Goal: Task Accomplishment & Management: Manage account settings

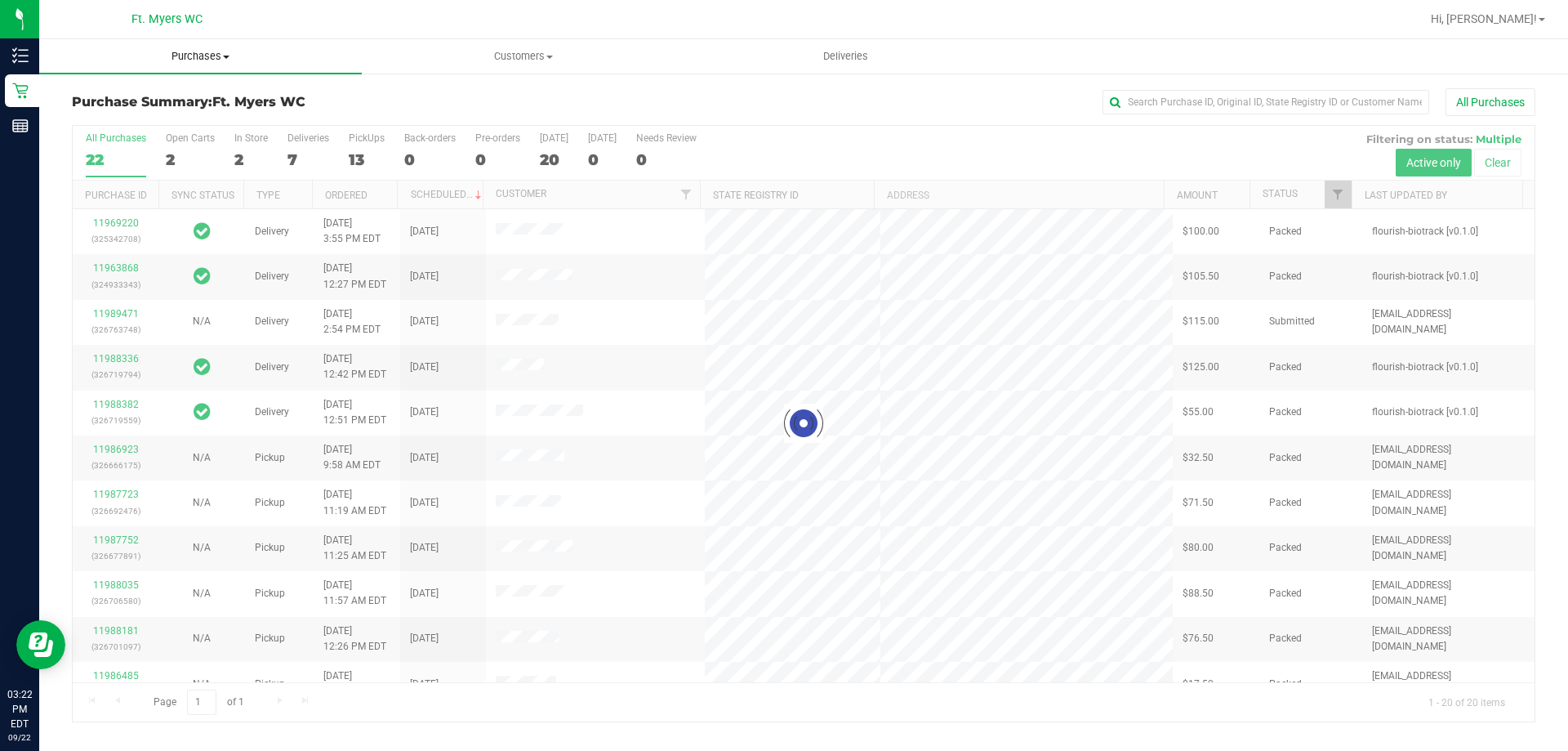
click at [214, 58] on span "Purchases" at bounding box center [200, 56] width 323 height 15
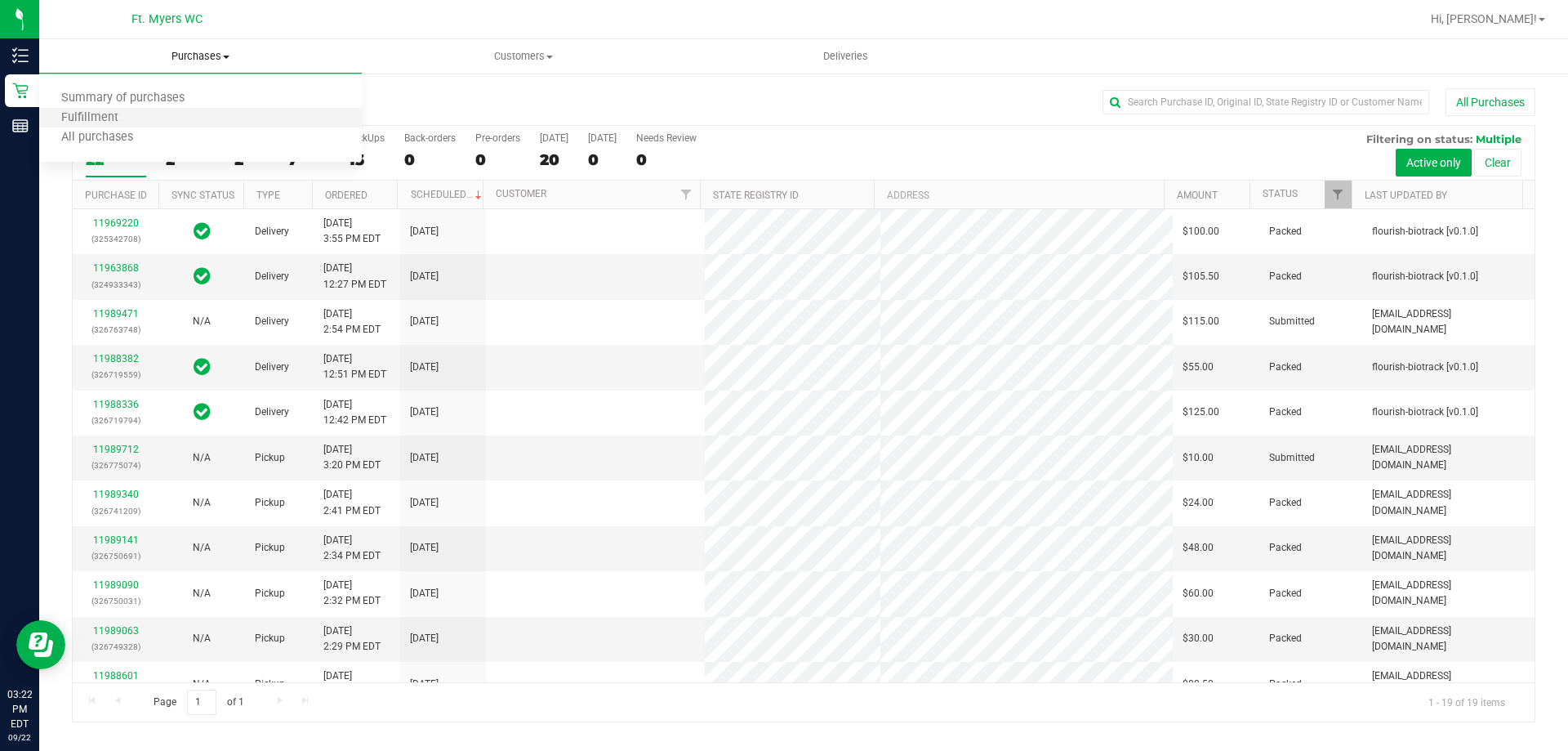
click at [174, 120] on li "Fulfillment" at bounding box center [200, 118] width 323 height 20
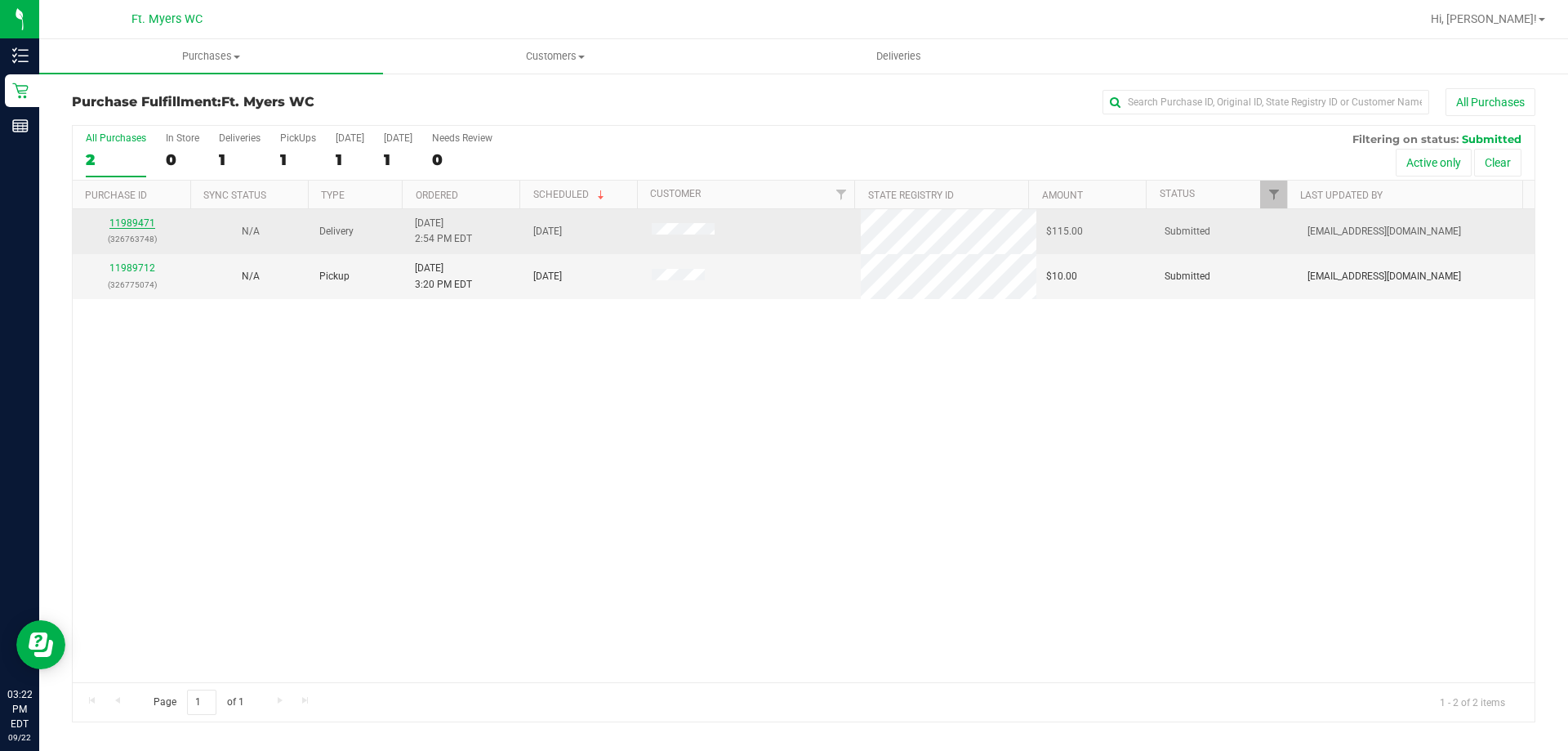
click at [129, 224] on link "11989471" at bounding box center [132, 223] width 46 height 12
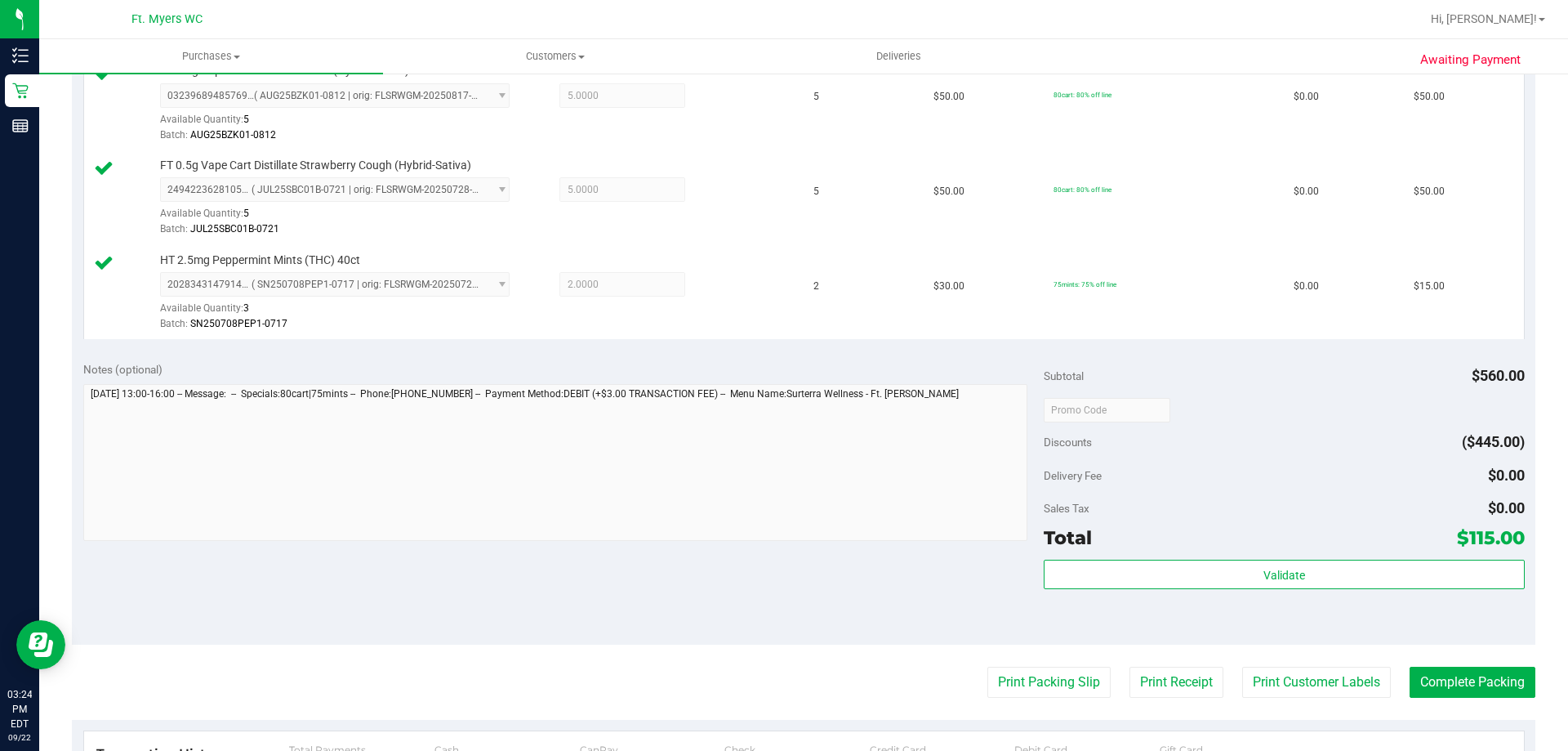
scroll to position [490, 0]
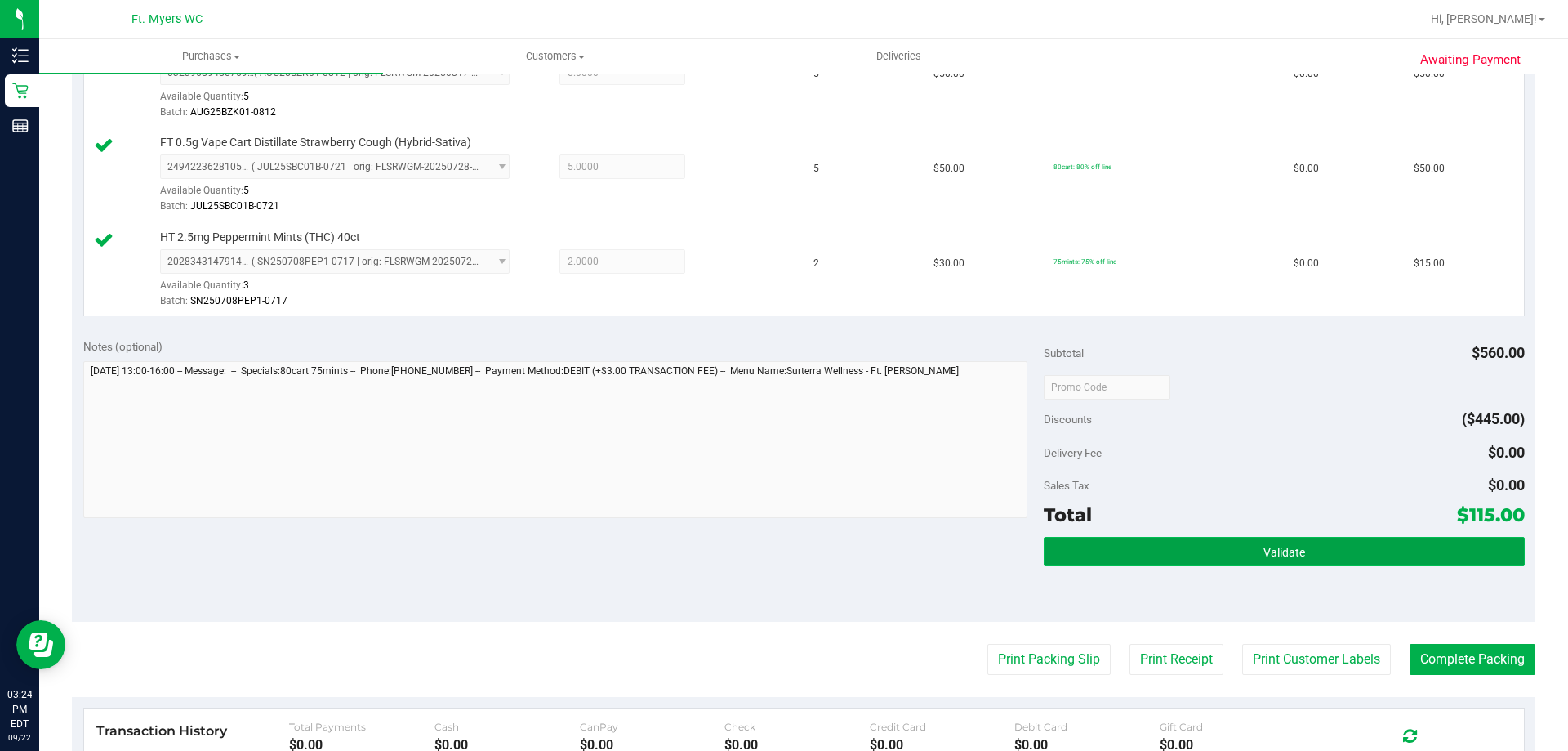
click at [1160, 545] on button "Validate" at bounding box center [1283, 551] width 480 height 29
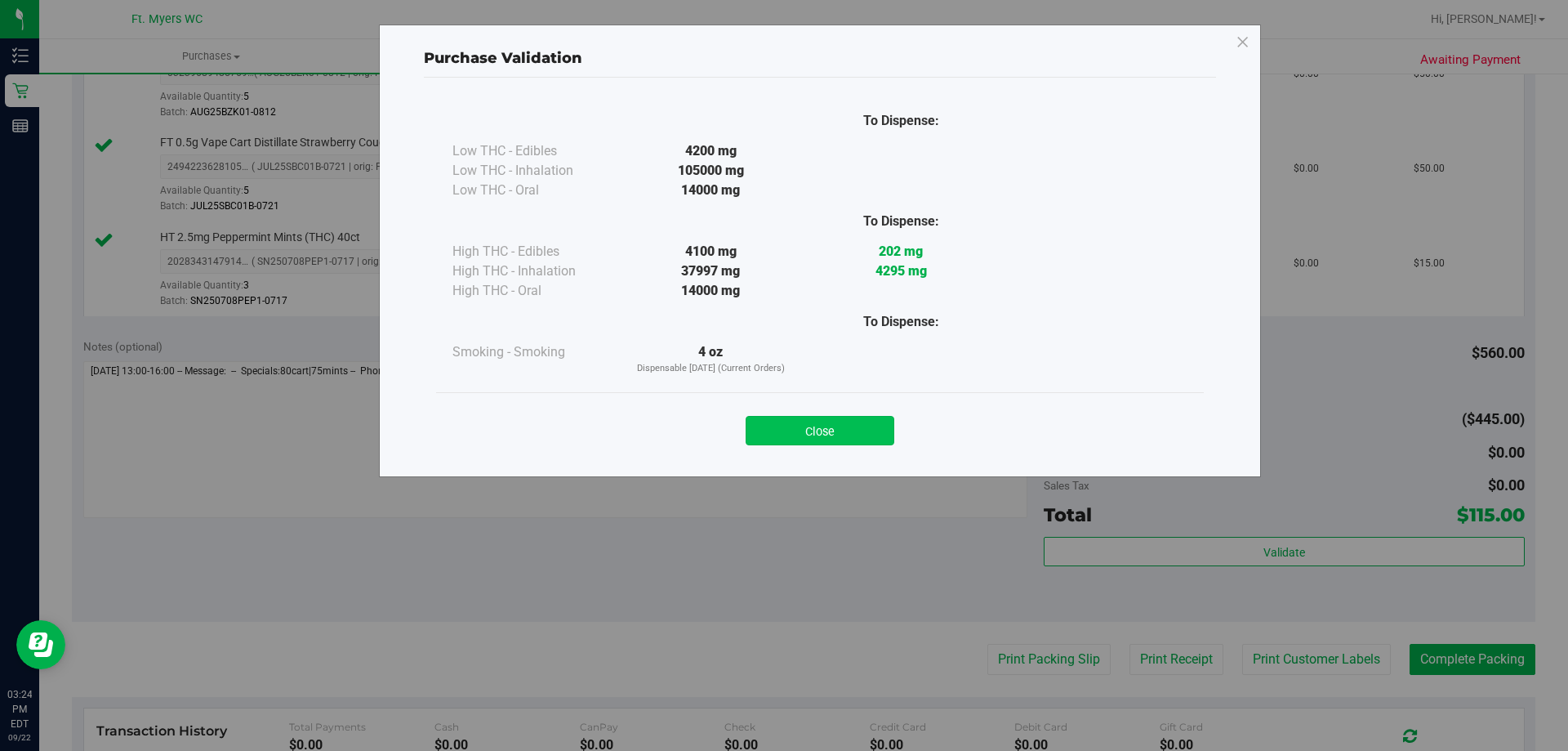
click at [863, 424] on button "Close" at bounding box center [820, 430] width 148 height 29
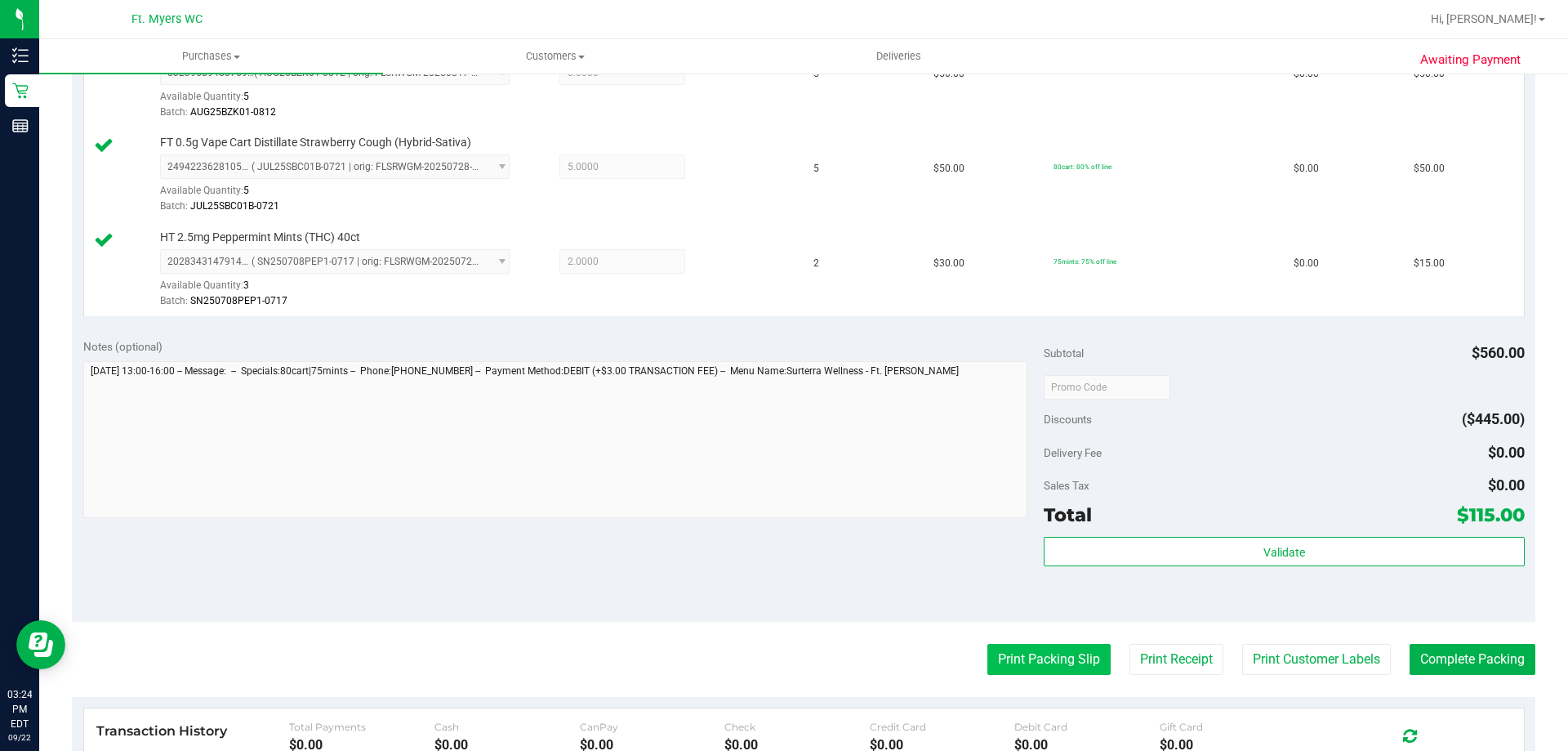
click at [1076, 658] on button "Print Packing Slip" at bounding box center [1048, 659] width 123 height 31
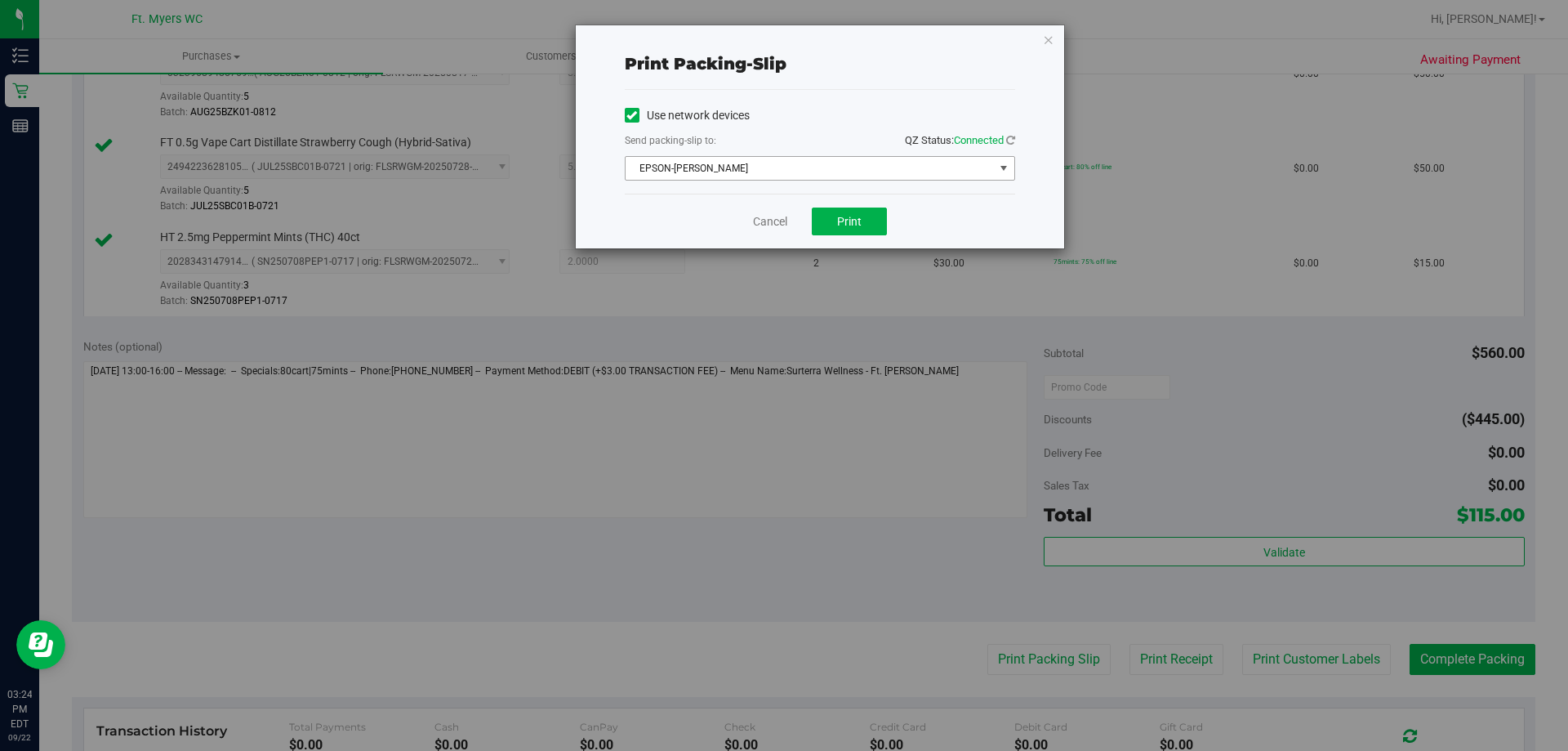
click at [838, 166] on span "EPSON-[PERSON_NAME]" at bounding box center [809, 168] width 369 height 22
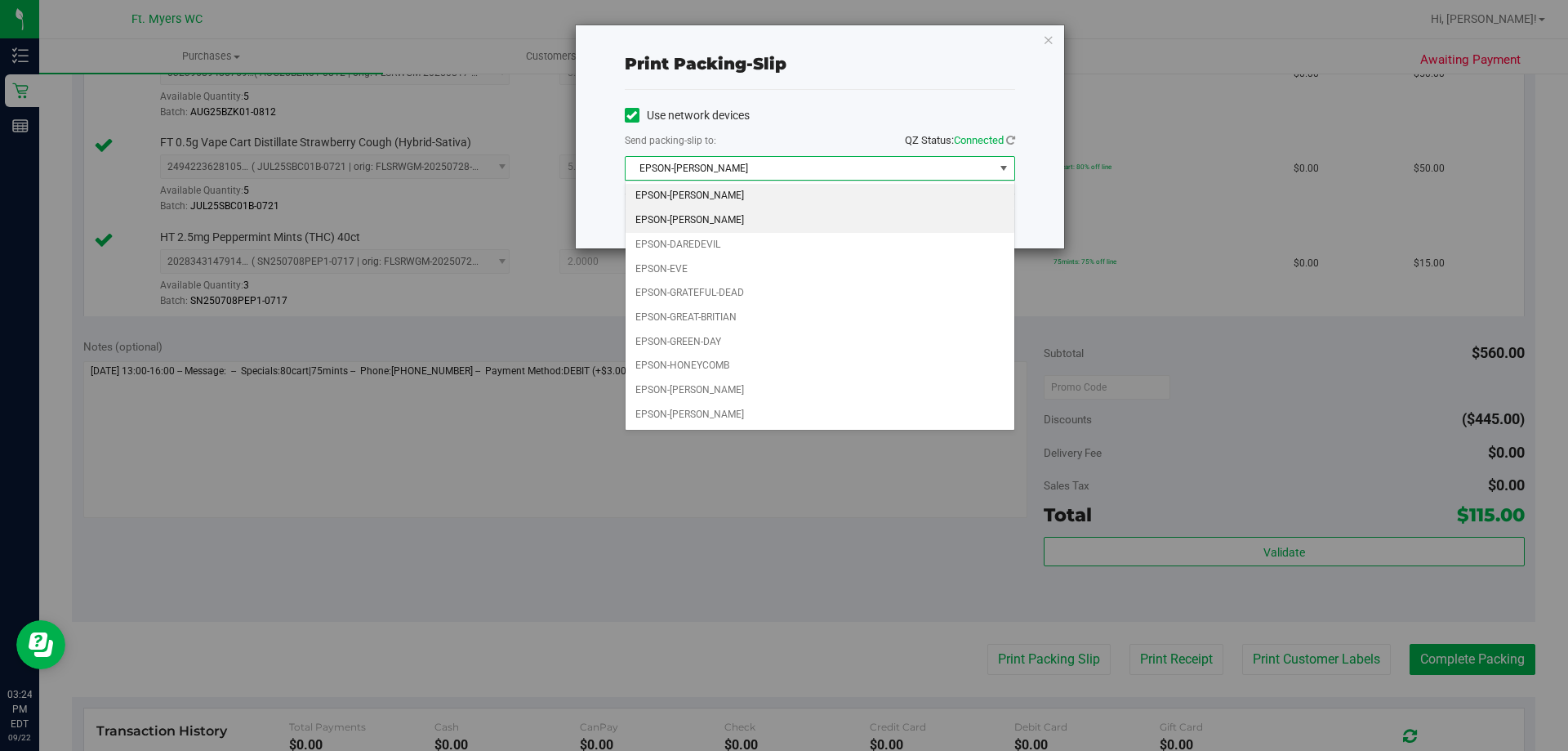
click at [738, 221] on li "EPSON-[PERSON_NAME]" at bounding box center [819, 220] width 389 height 24
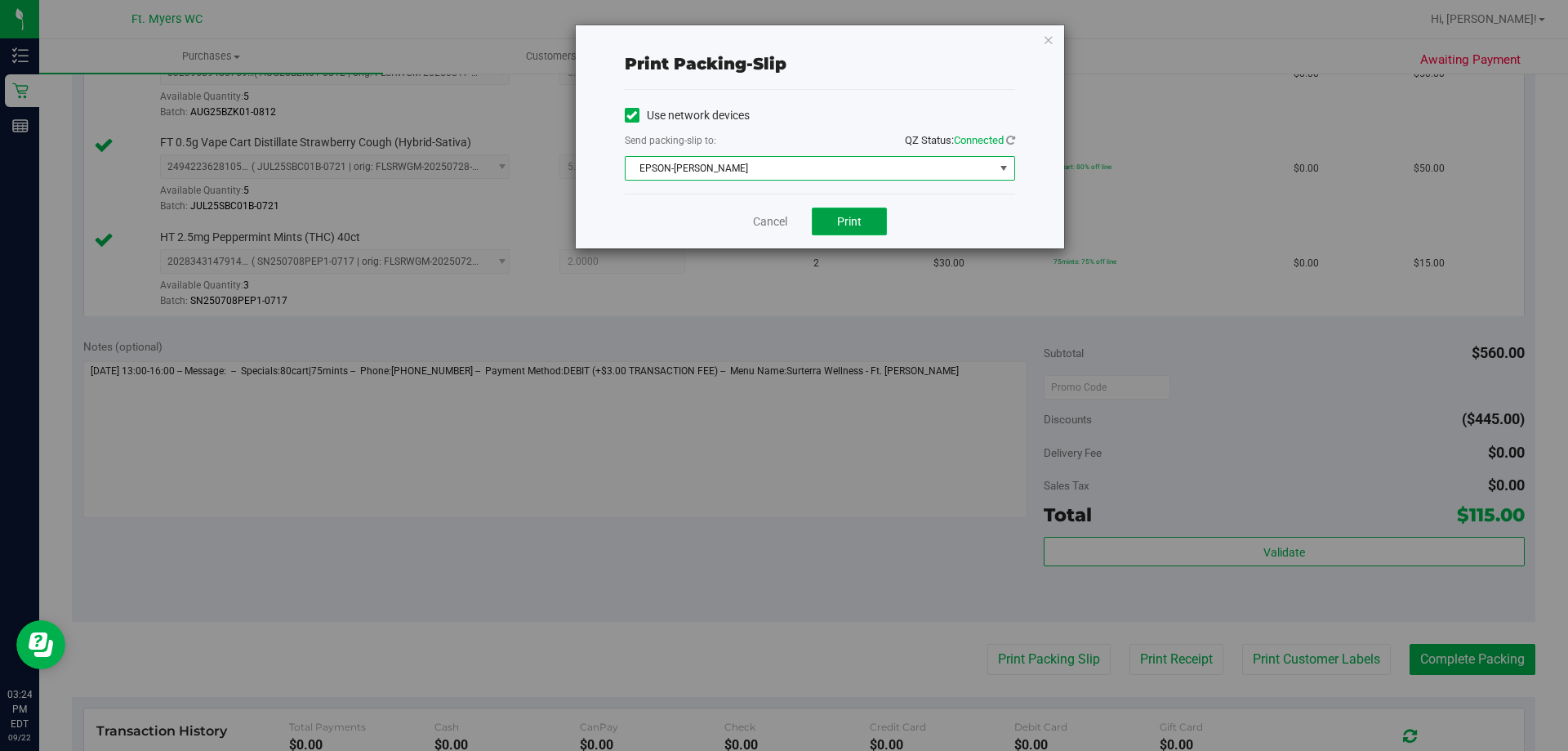
click at [831, 225] on button "Print" at bounding box center [848, 221] width 75 height 27
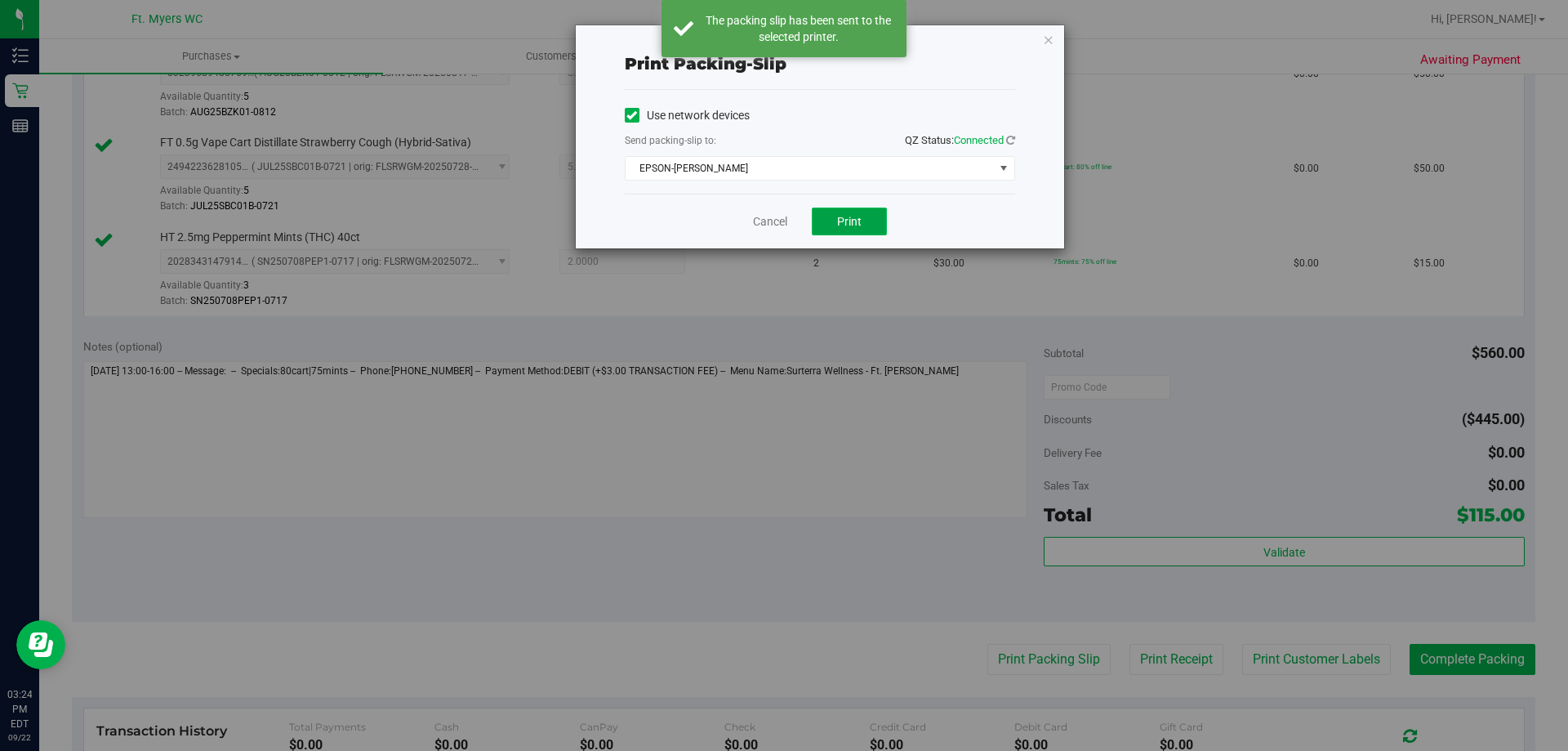
click at [831, 225] on button "Print" at bounding box center [848, 221] width 75 height 27
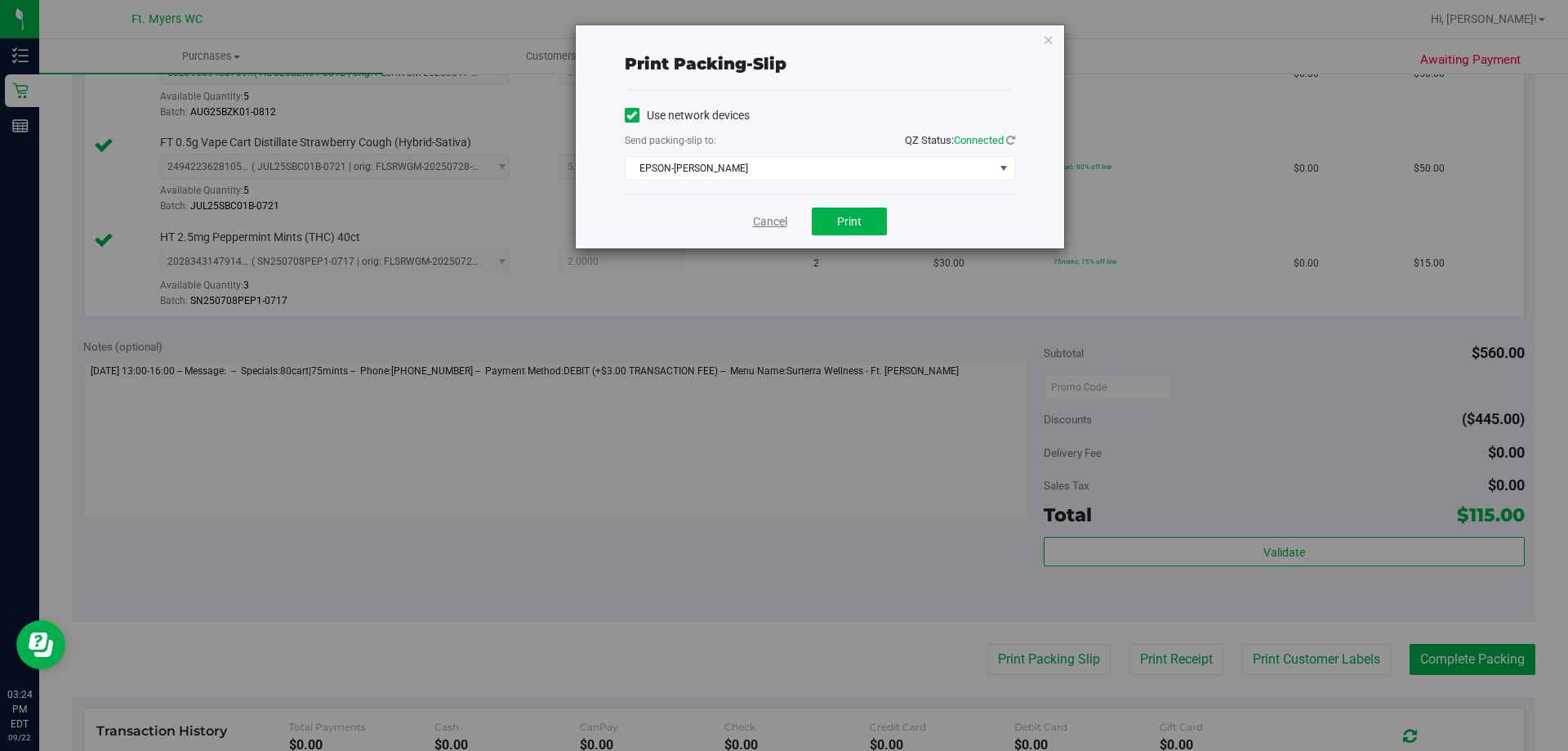
click at [768, 223] on link "Cancel" at bounding box center [769, 222] width 34 height 18
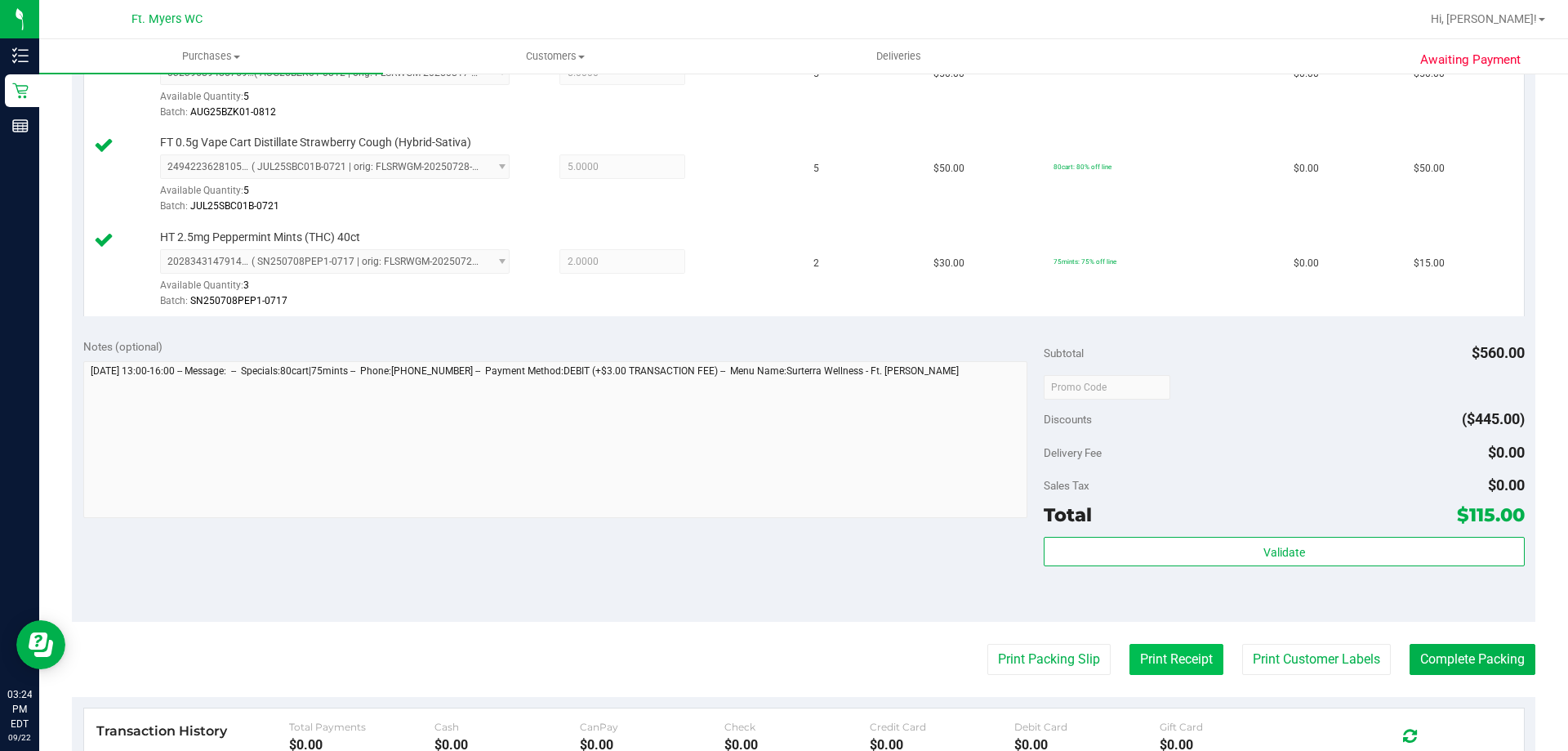
click at [1146, 653] on button "Print Receipt" at bounding box center [1176, 659] width 94 height 31
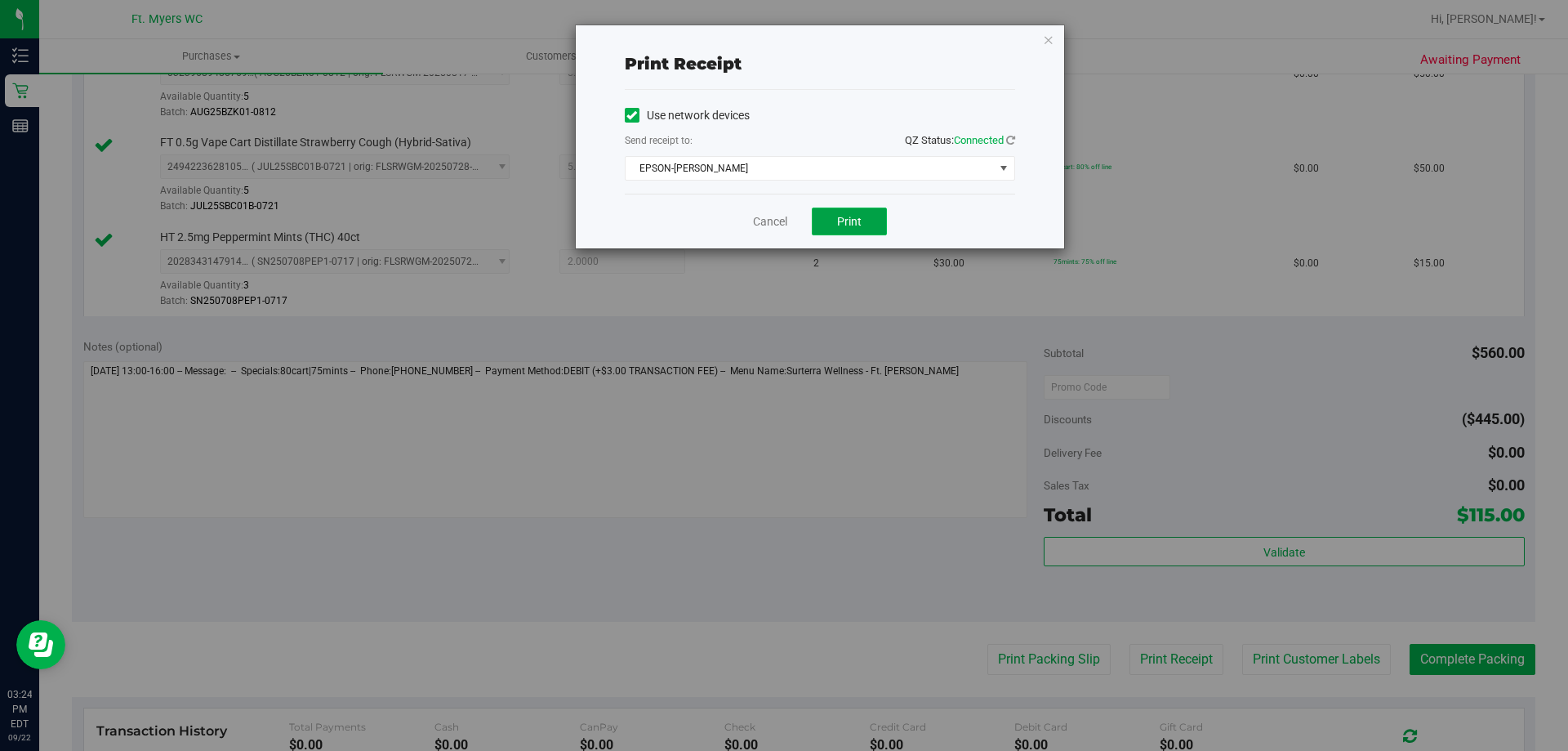
click at [853, 209] on button "Print" at bounding box center [848, 221] width 75 height 27
click at [857, 223] on span "Print" at bounding box center [848, 220] width 24 height 13
click at [773, 215] on link "Cancel" at bounding box center [769, 222] width 34 height 18
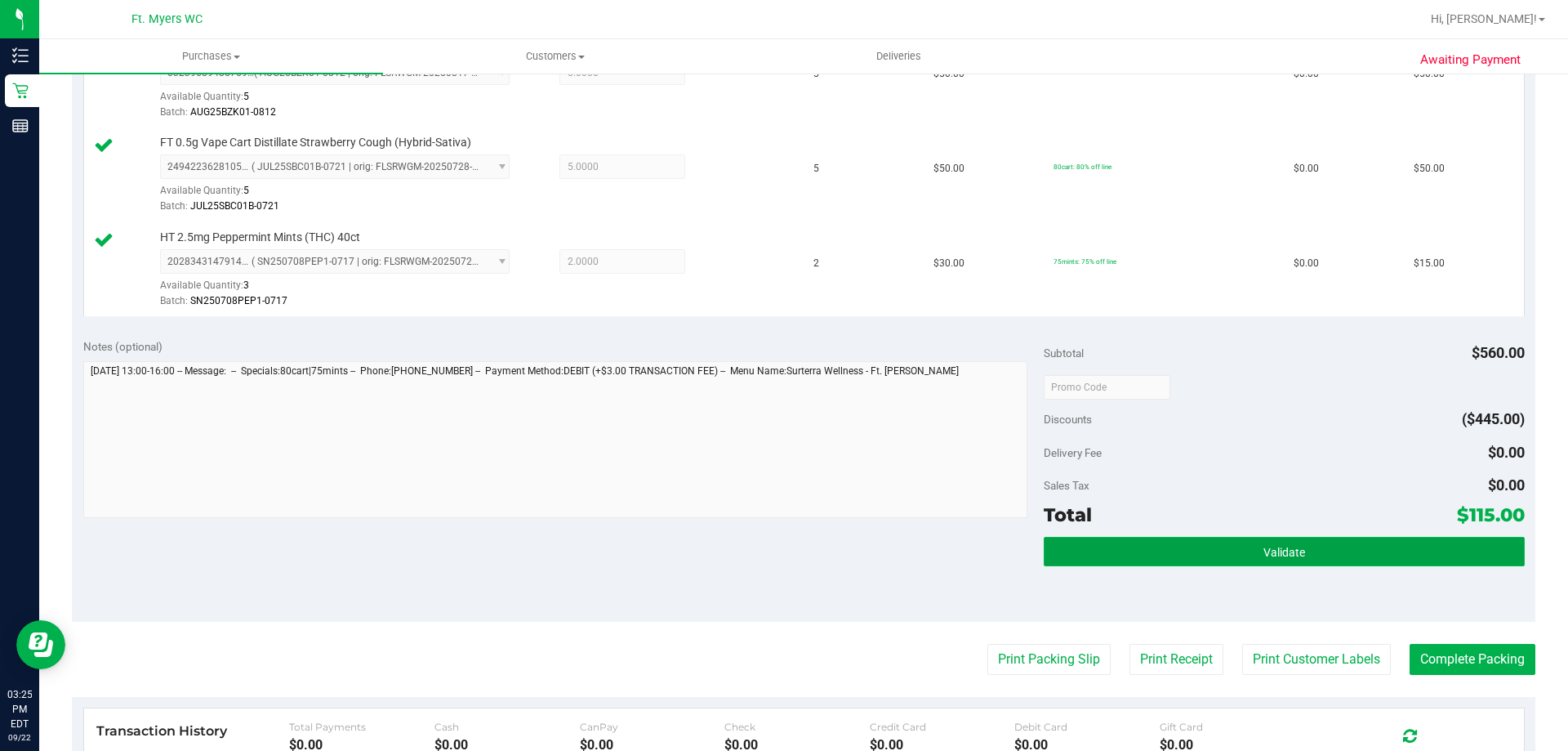
click at [1184, 550] on button "Validate" at bounding box center [1283, 551] width 480 height 29
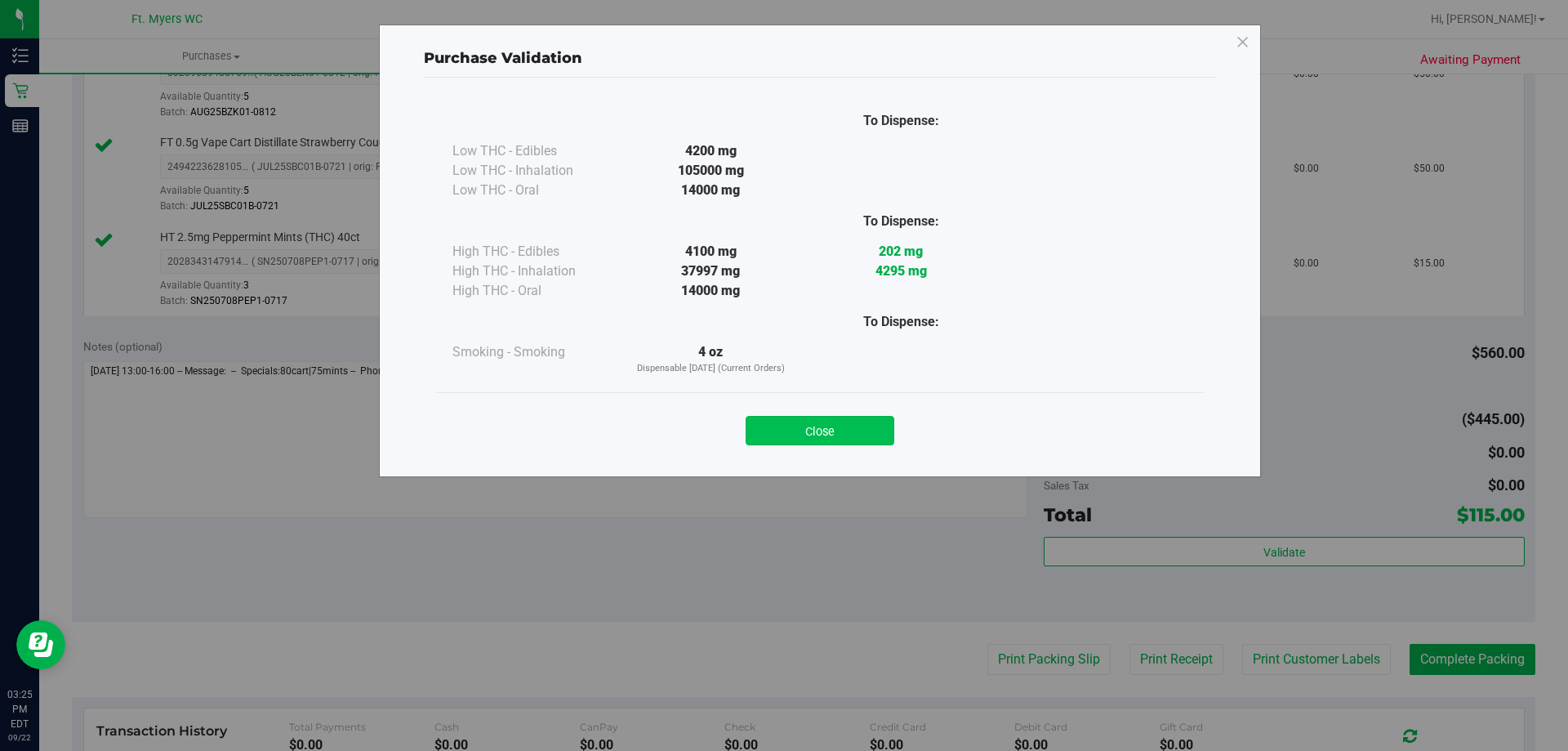
click at [829, 426] on button "Close" at bounding box center [820, 430] width 148 height 29
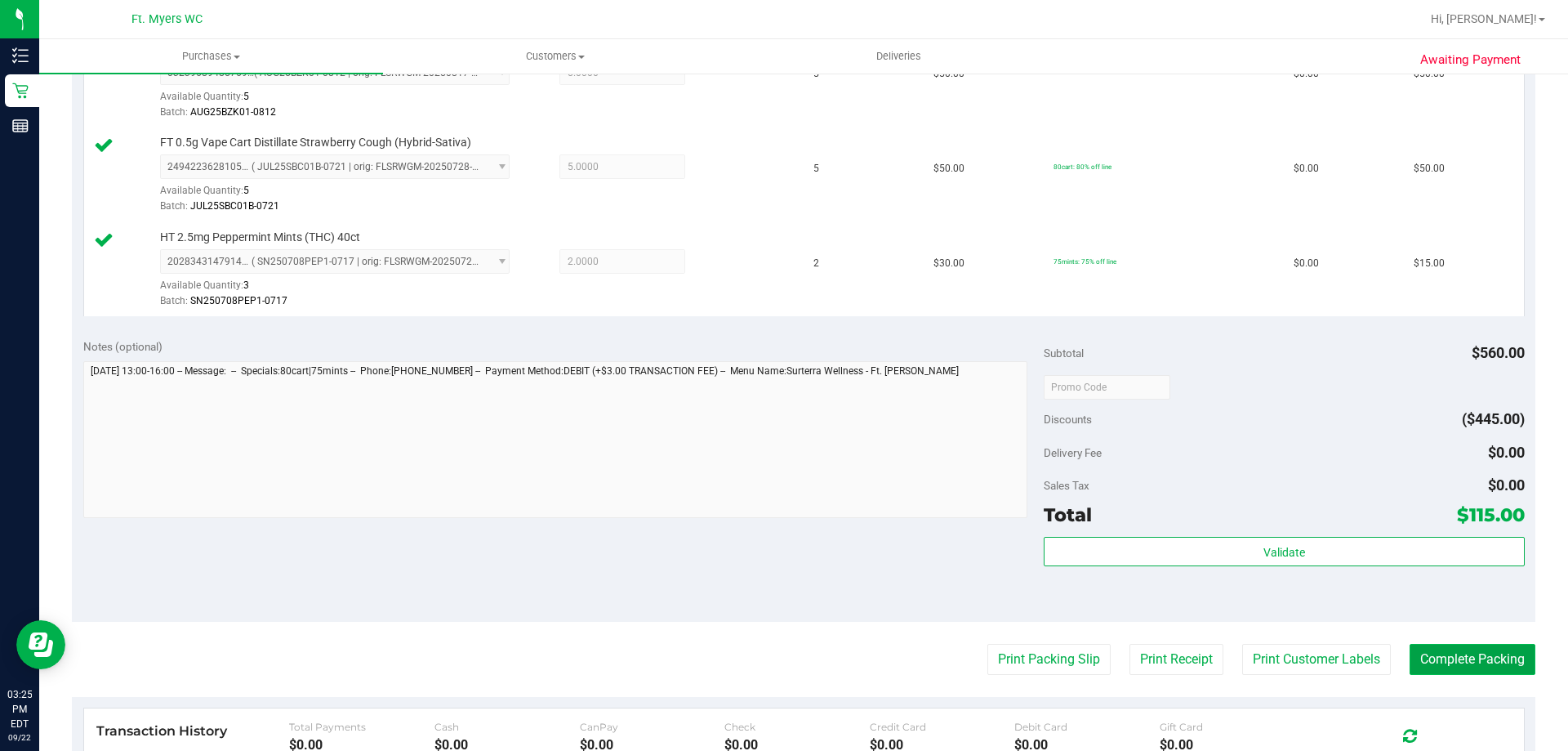
click at [1430, 651] on button "Complete Packing" at bounding box center [1471, 659] width 126 height 31
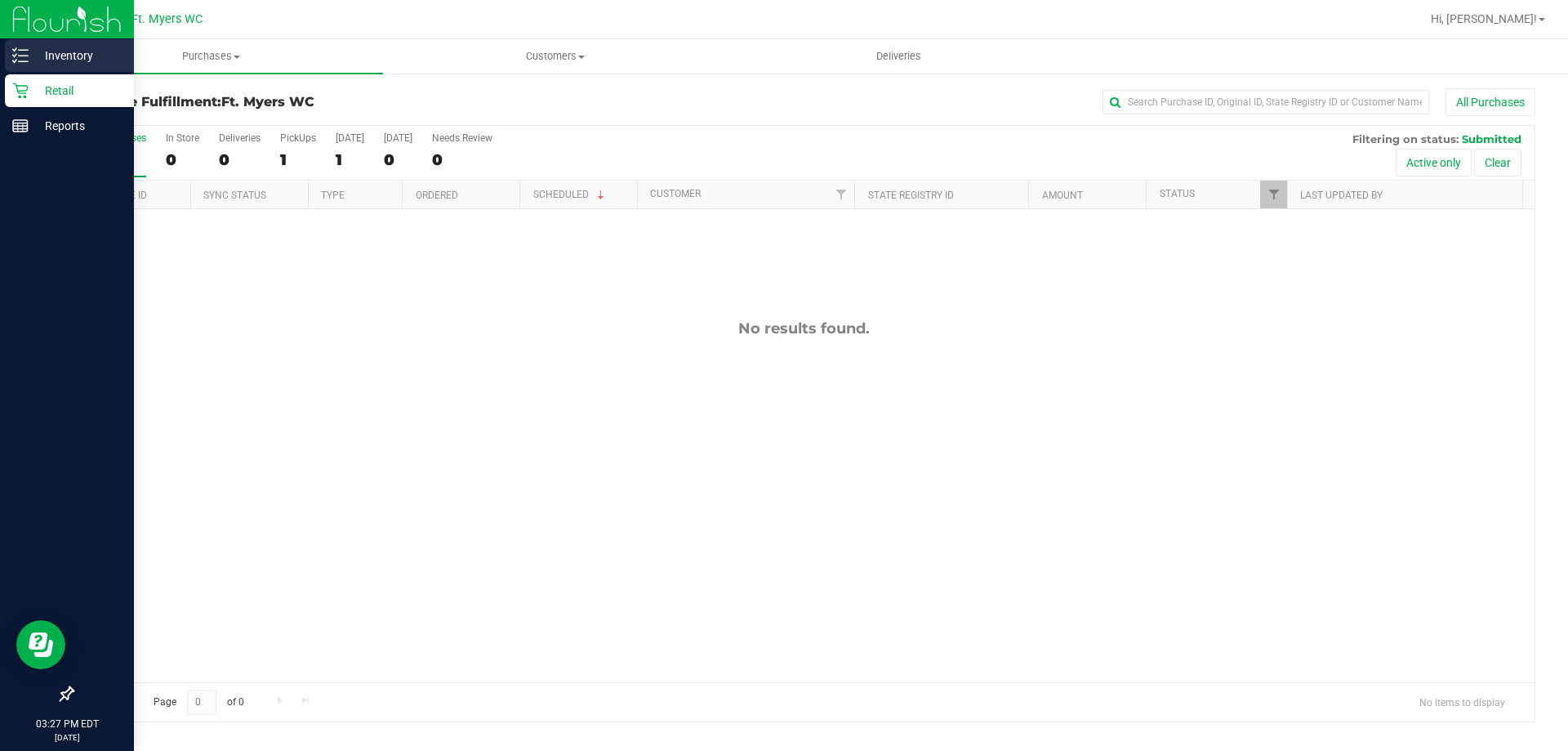
click at [17, 63] on div "Inventory" at bounding box center [69, 55] width 129 height 32
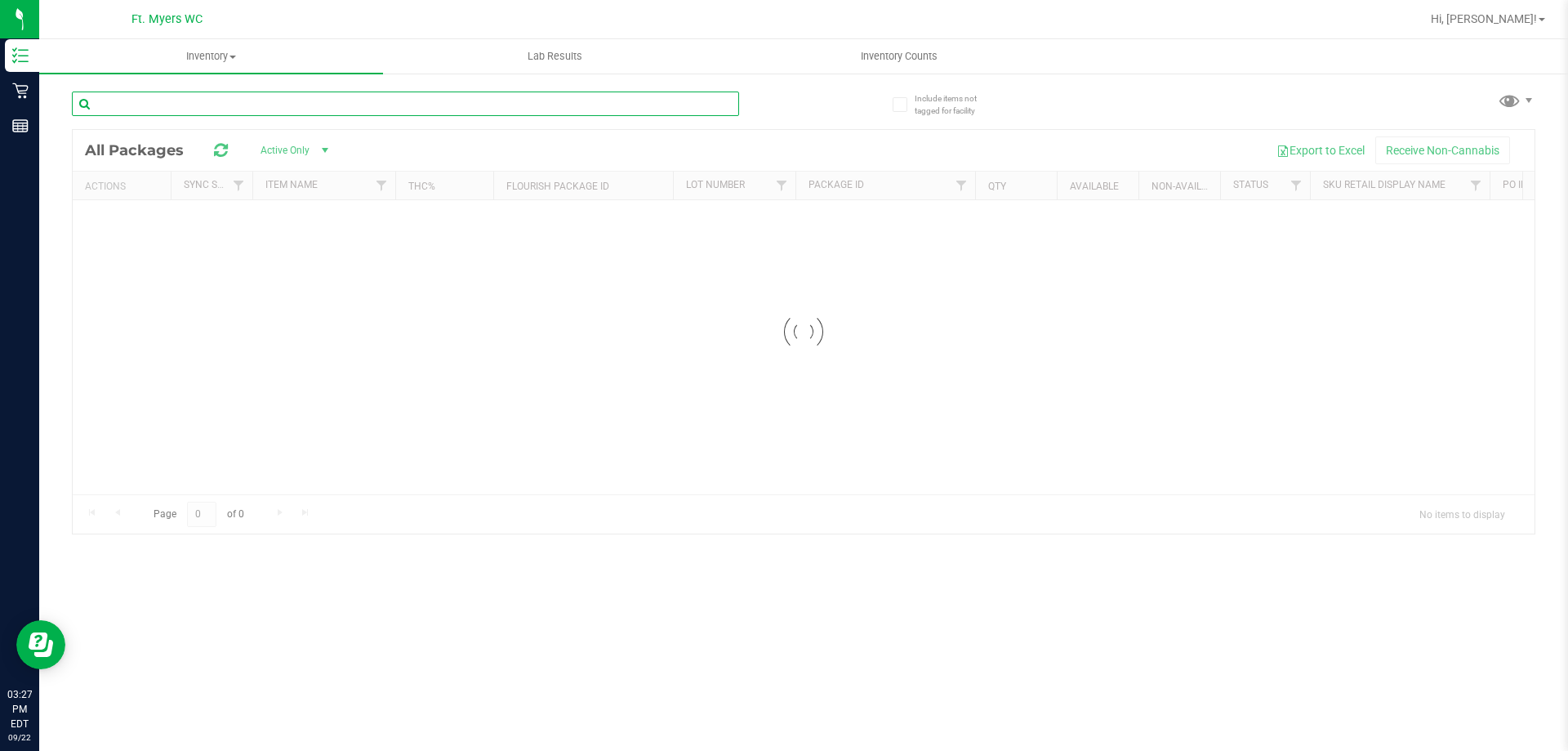
click at [251, 103] on div "Inventory All packages All inventory Waste log Lab Results Inventory Counts" at bounding box center [804, 394] width 1529 height 711
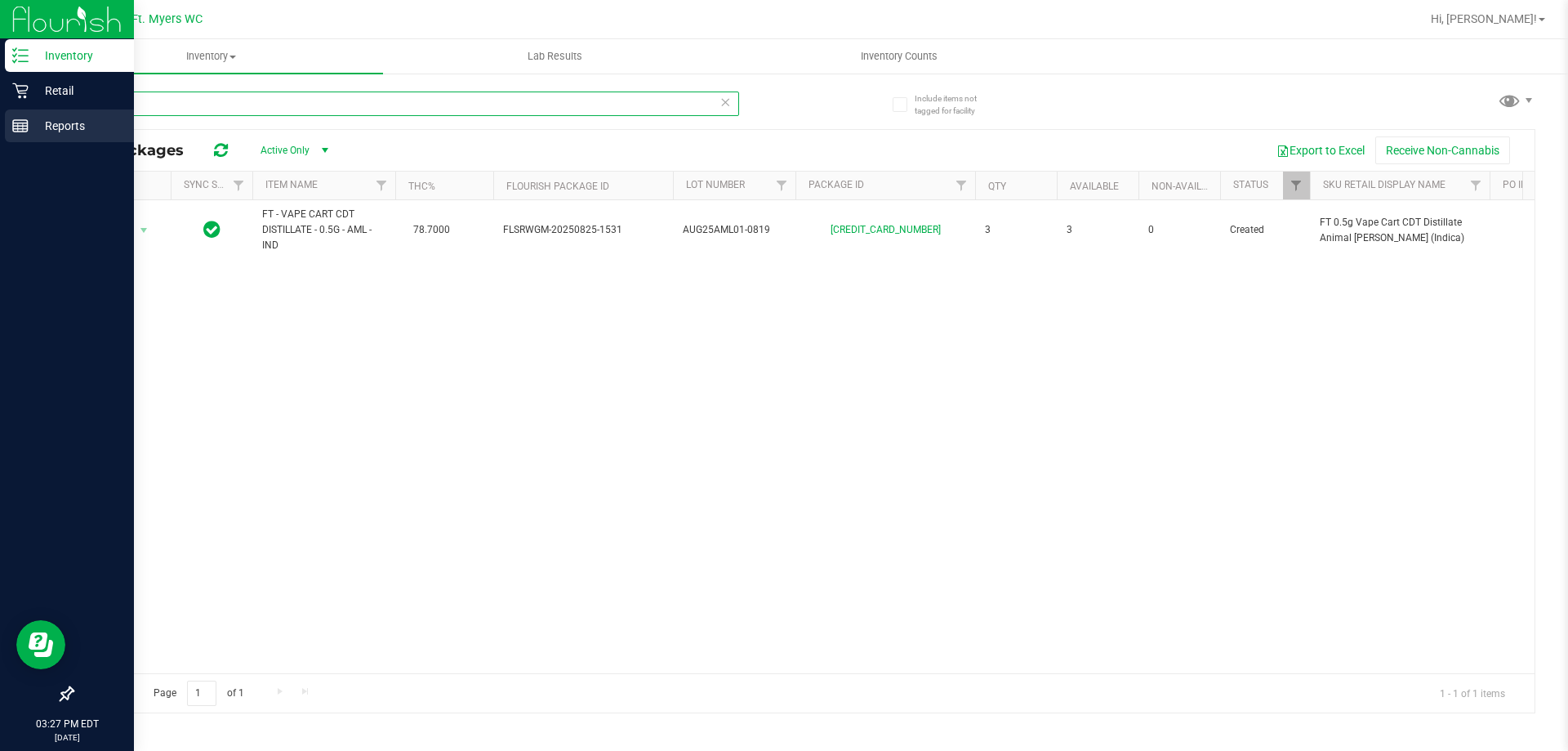
drag, startPoint x: 254, startPoint y: 104, endPoint x: 0, endPoint y: 123, distance: 254.7
click at [0, 123] on div "Inventory Retail Reports 03:27 PM EDT 09/22/2025 09/22 Ft. Myers WC Hi, Nichola…" at bounding box center [784, 376] width 1568 height 751
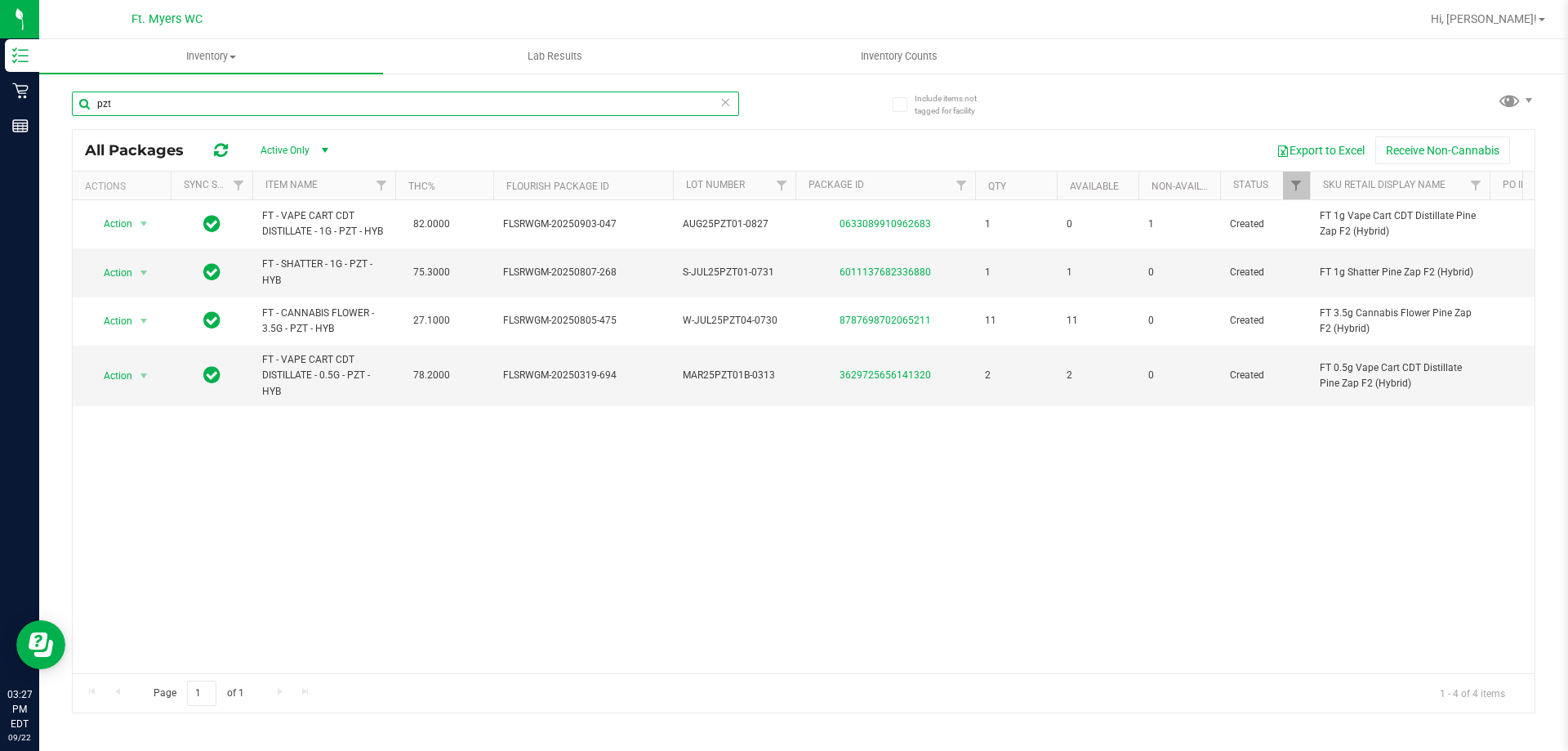
type input "pzt"
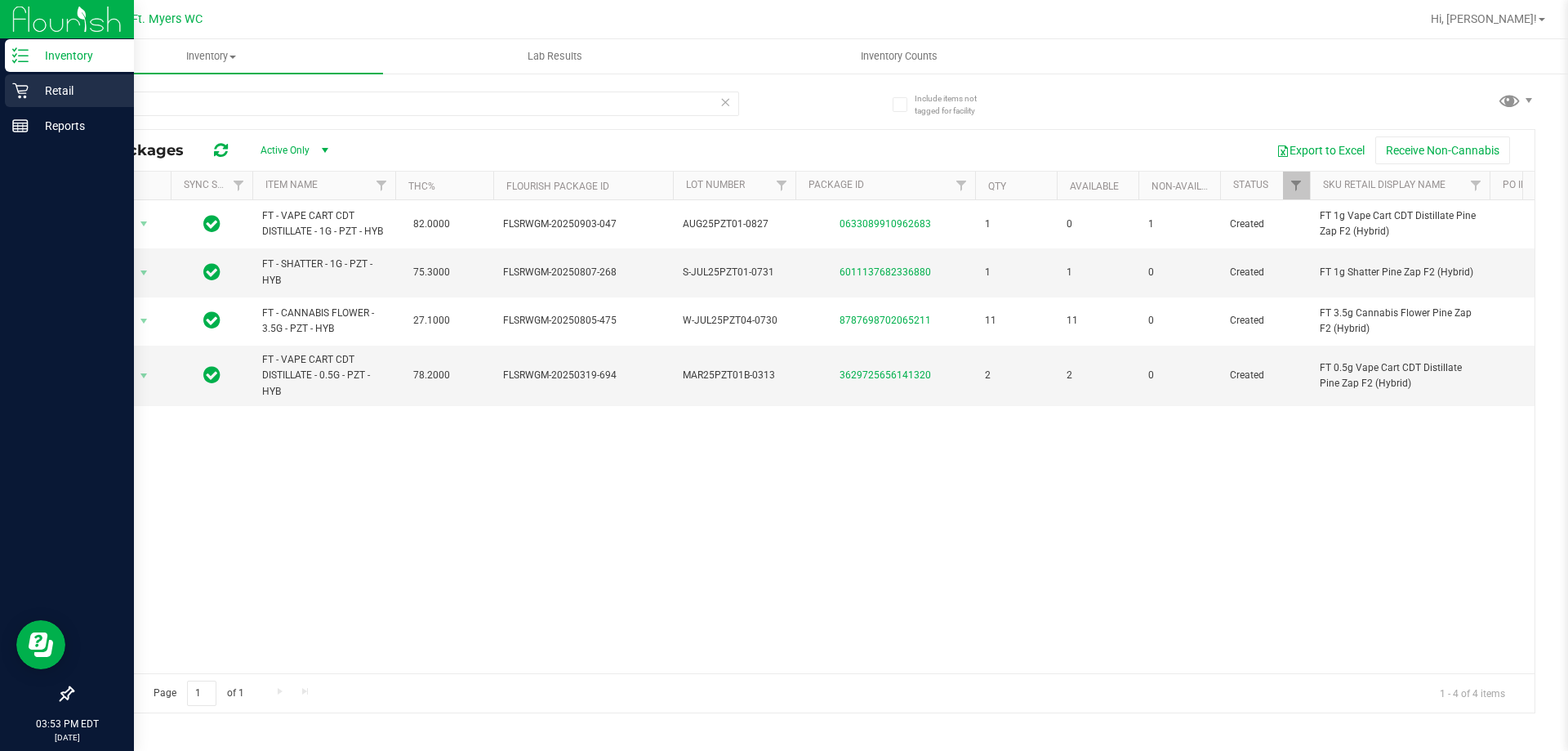
click at [25, 88] on icon at bounding box center [20, 91] width 17 height 17
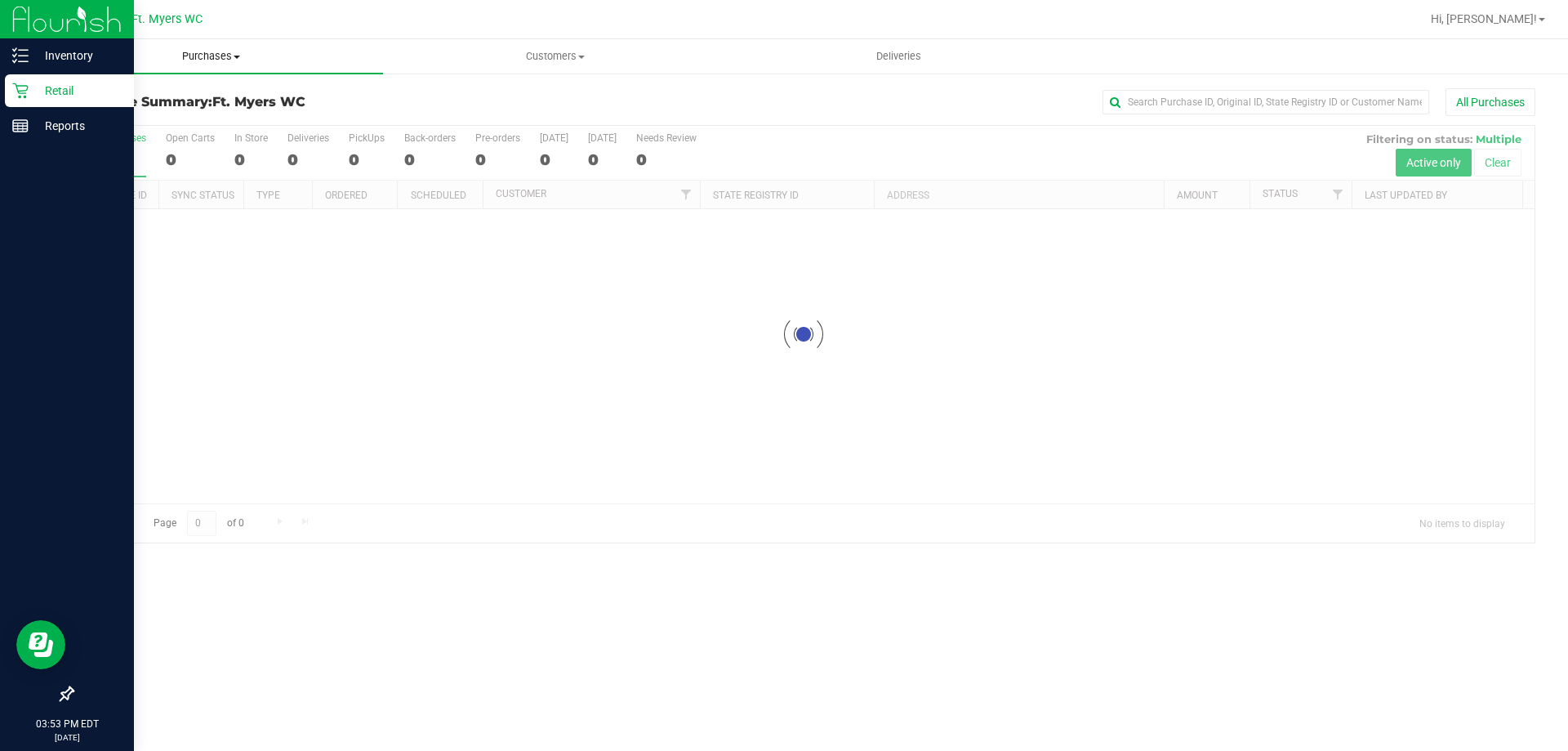
click at [214, 49] on span "Purchases" at bounding box center [211, 56] width 344 height 15
click at [145, 118] on li "Fulfillment" at bounding box center [211, 118] width 344 height 20
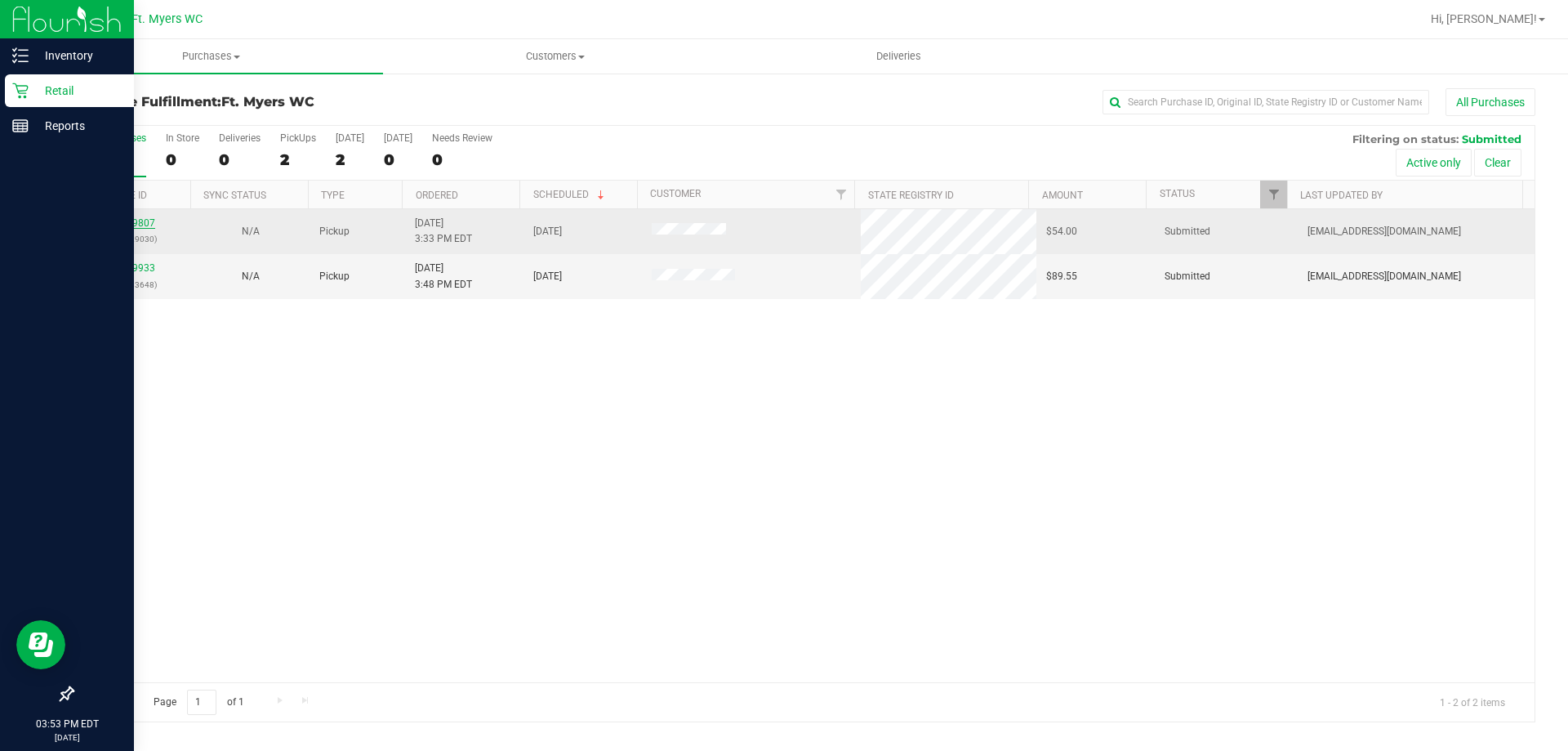
click at [131, 227] on link "11989807" at bounding box center [132, 223] width 46 height 12
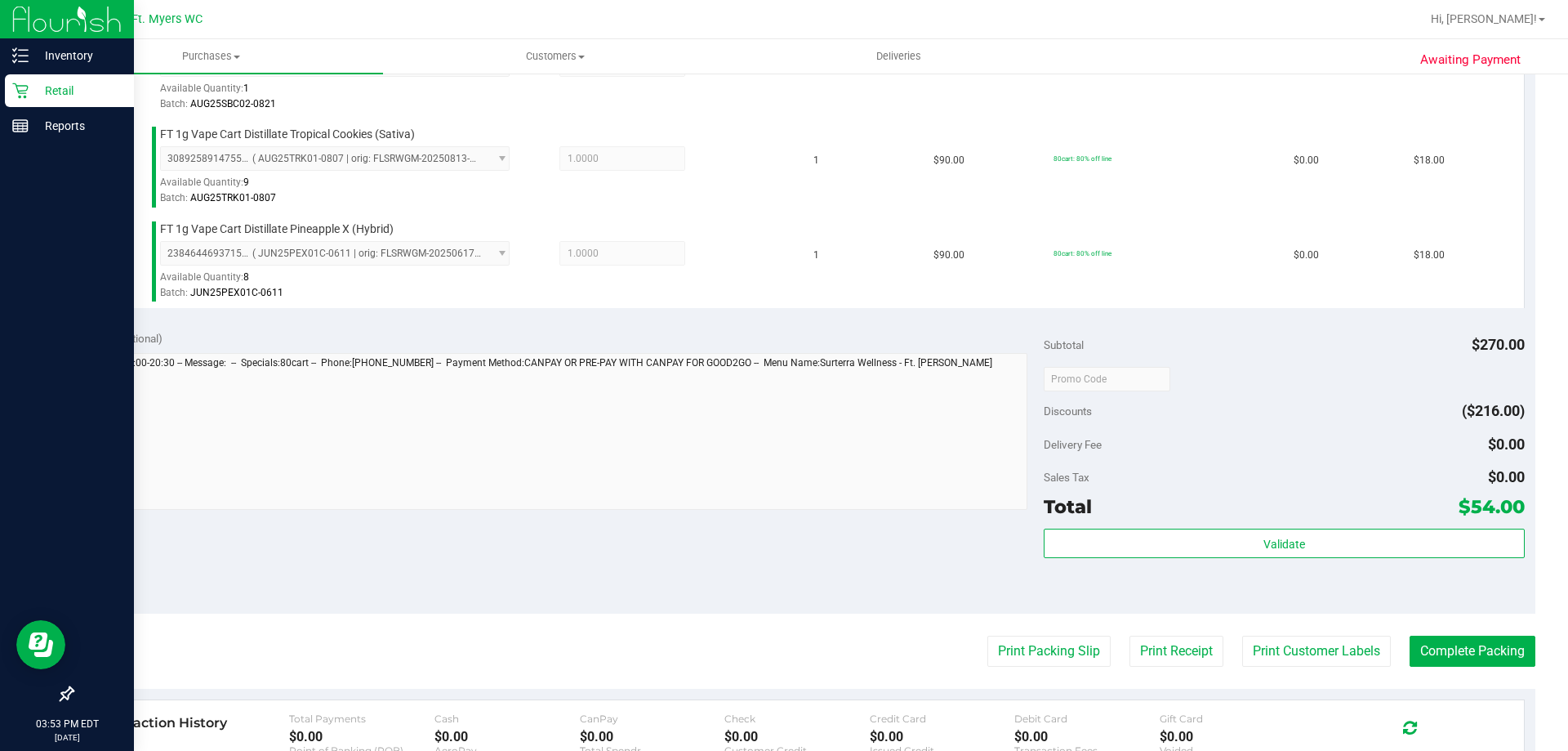
scroll to position [653, 0]
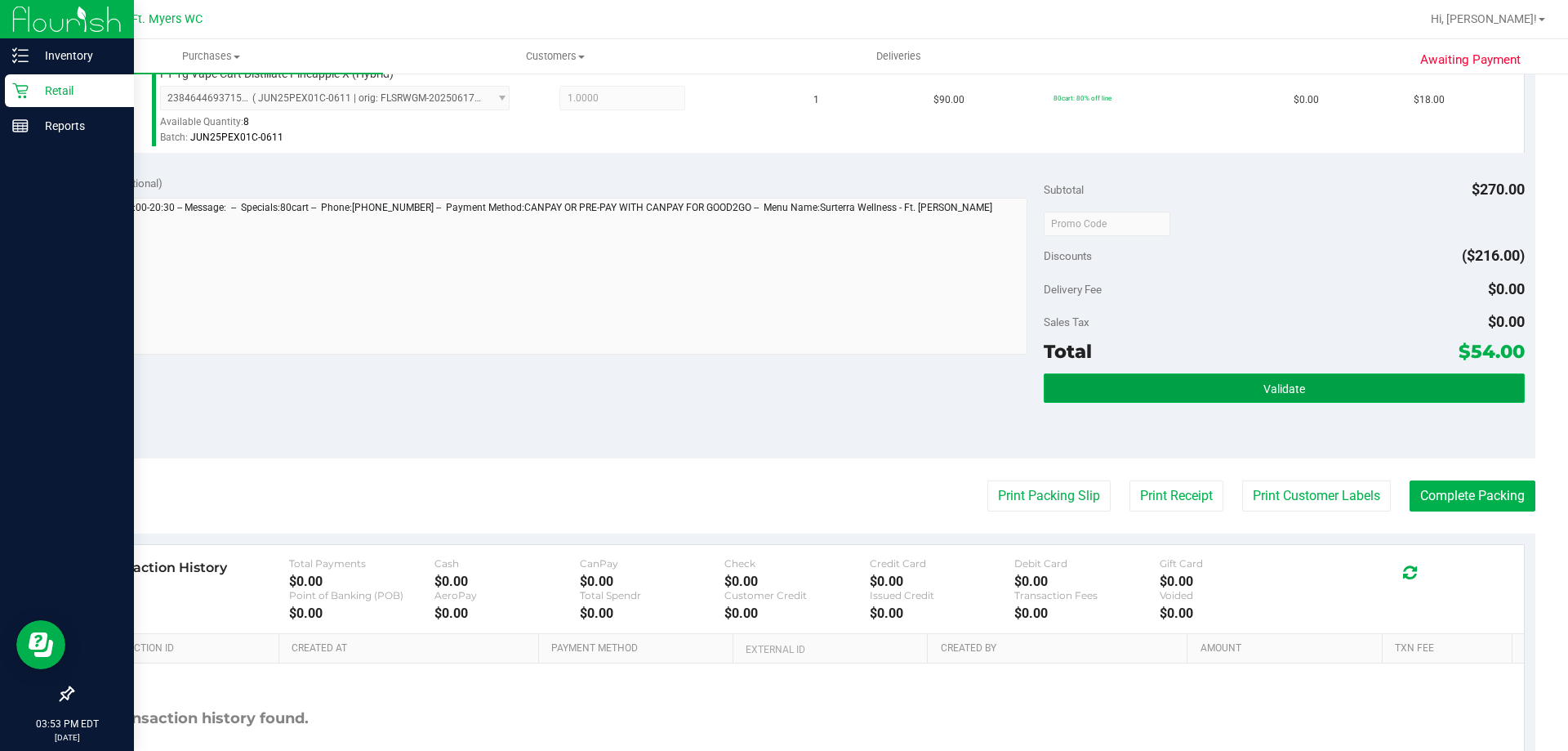
click at [1087, 376] on button "Validate" at bounding box center [1283, 388] width 480 height 29
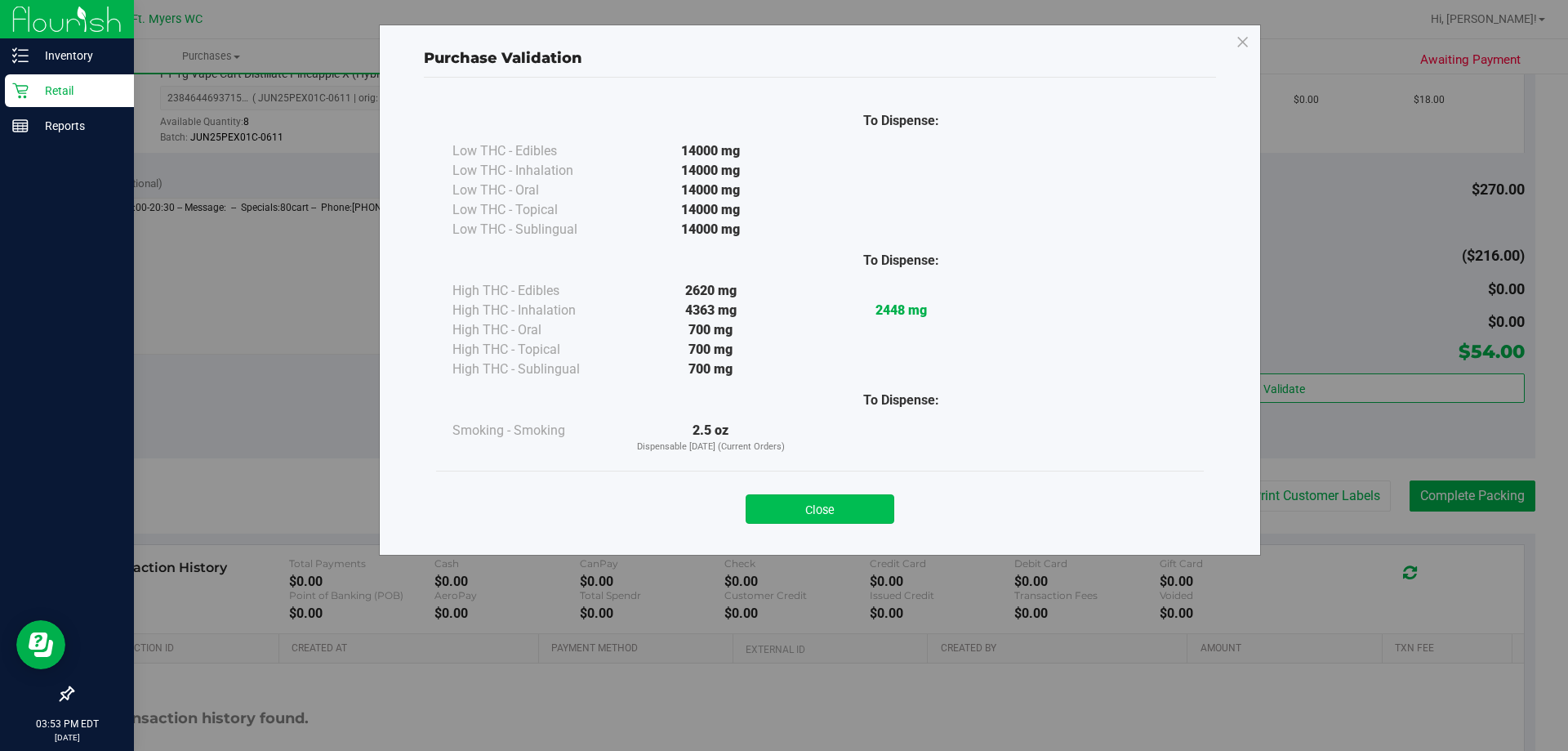
click at [844, 494] on button "Close" at bounding box center [820, 509] width 148 height 29
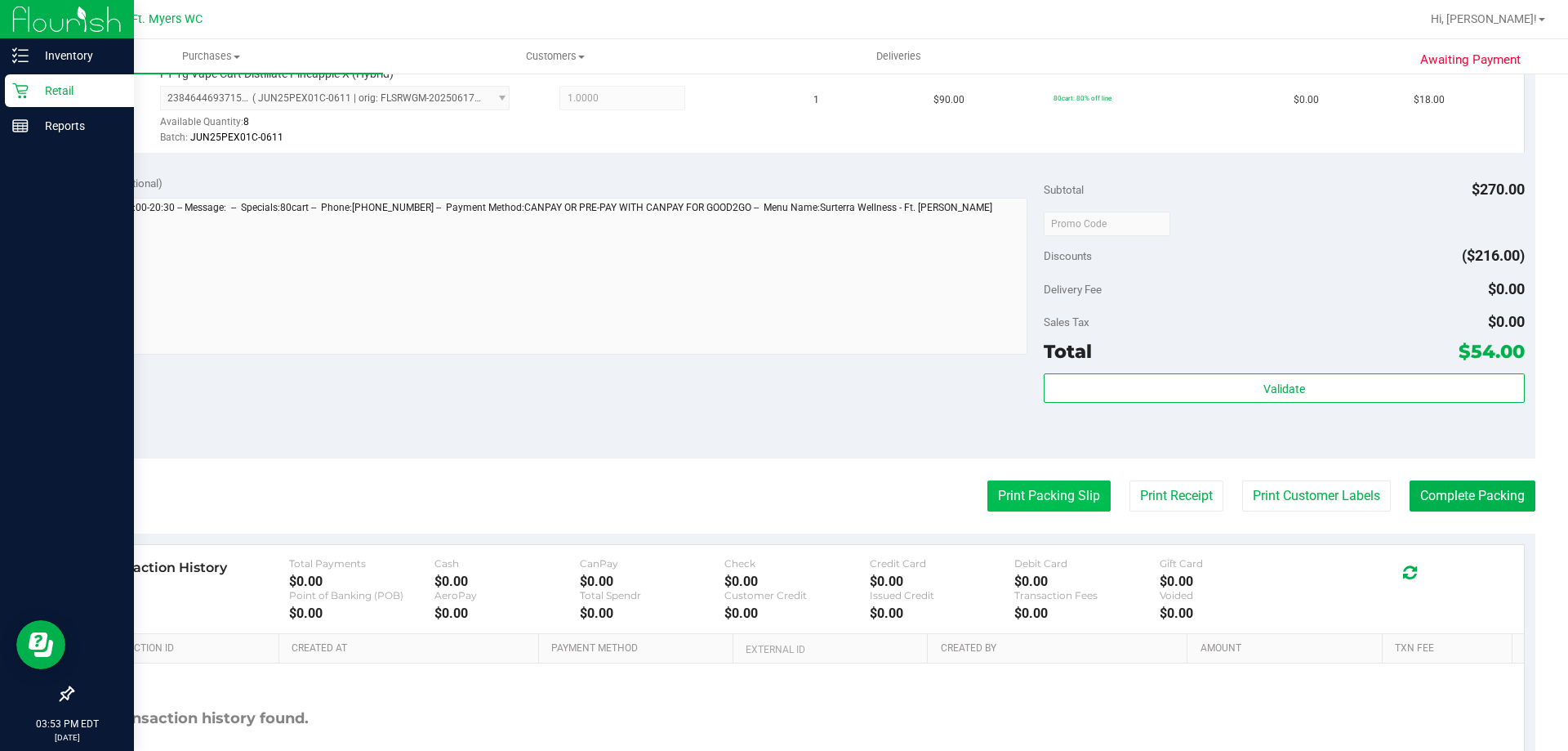
click at [1017, 510] on button "Print Packing Slip" at bounding box center [1048, 495] width 123 height 31
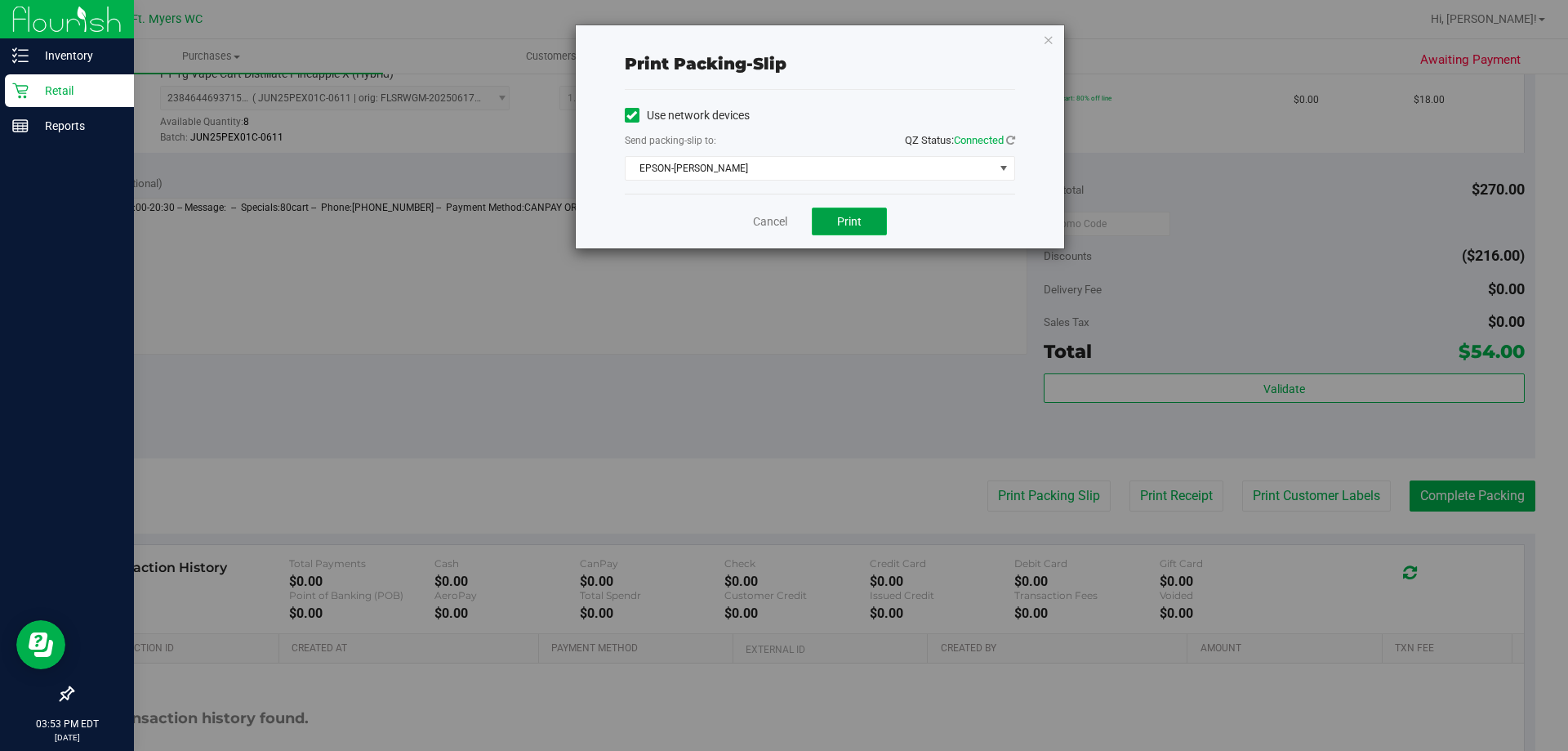
click at [854, 218] on span "Print" at bounding box center [848, 220] width 24 height 13
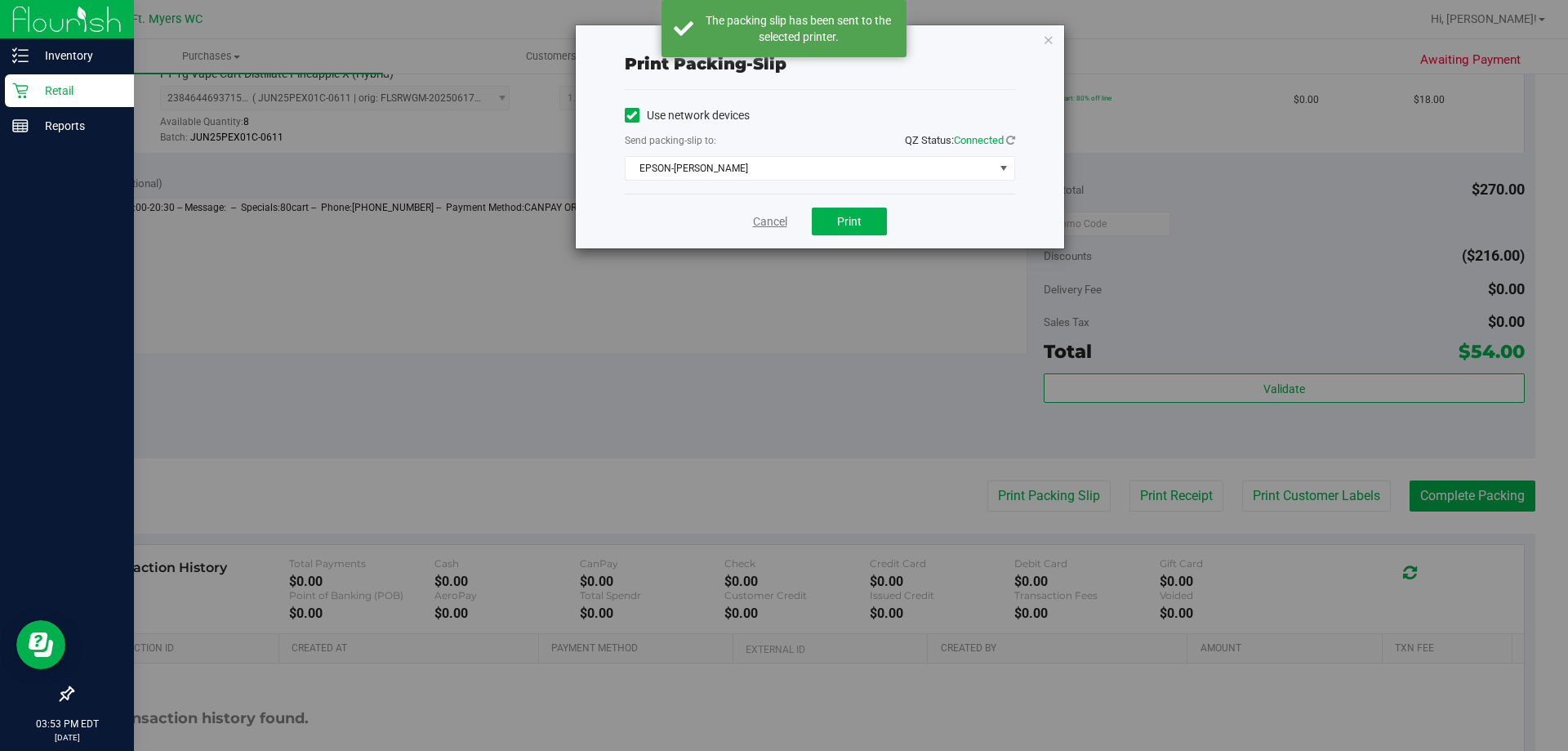
click at [775, 222] on link "Cancel" at bounding box center [769, 222] width 34 height 18
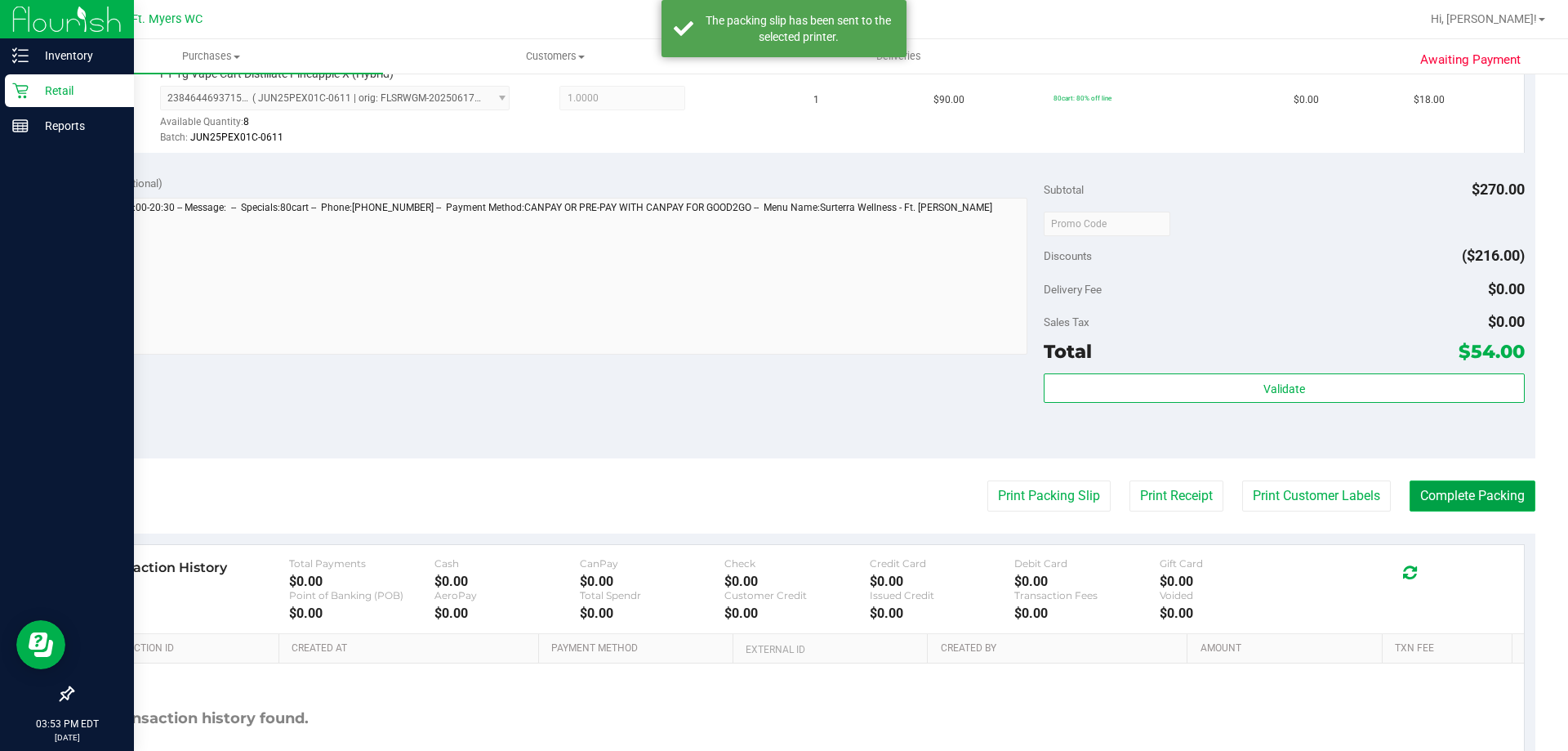
click at [1432, 482] on button "Complete Packing" at bounding box center [1471, 495] width 126 height 31
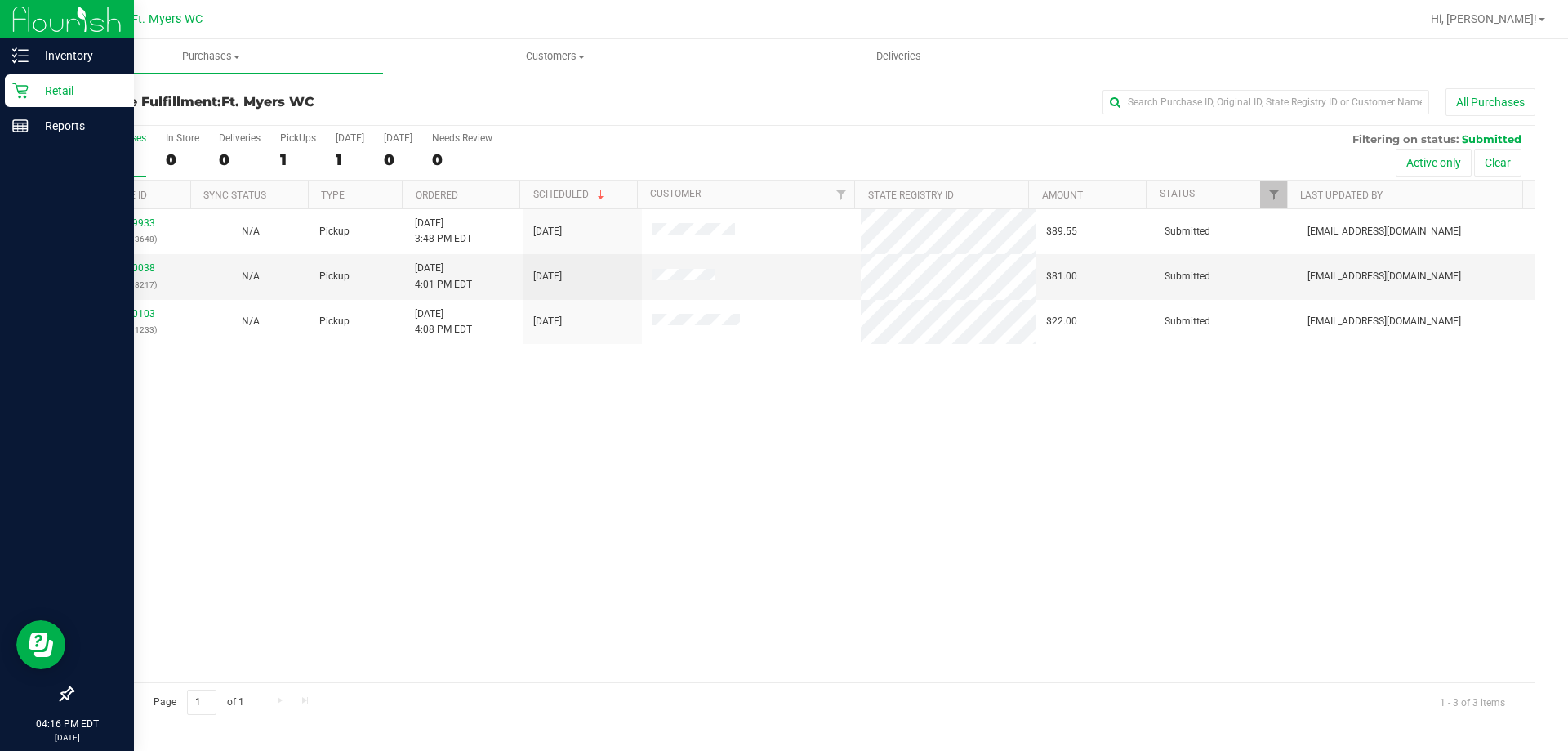
click at [35, 89] on p "Retail" at bounding box center [77, 91] width 98 height 20
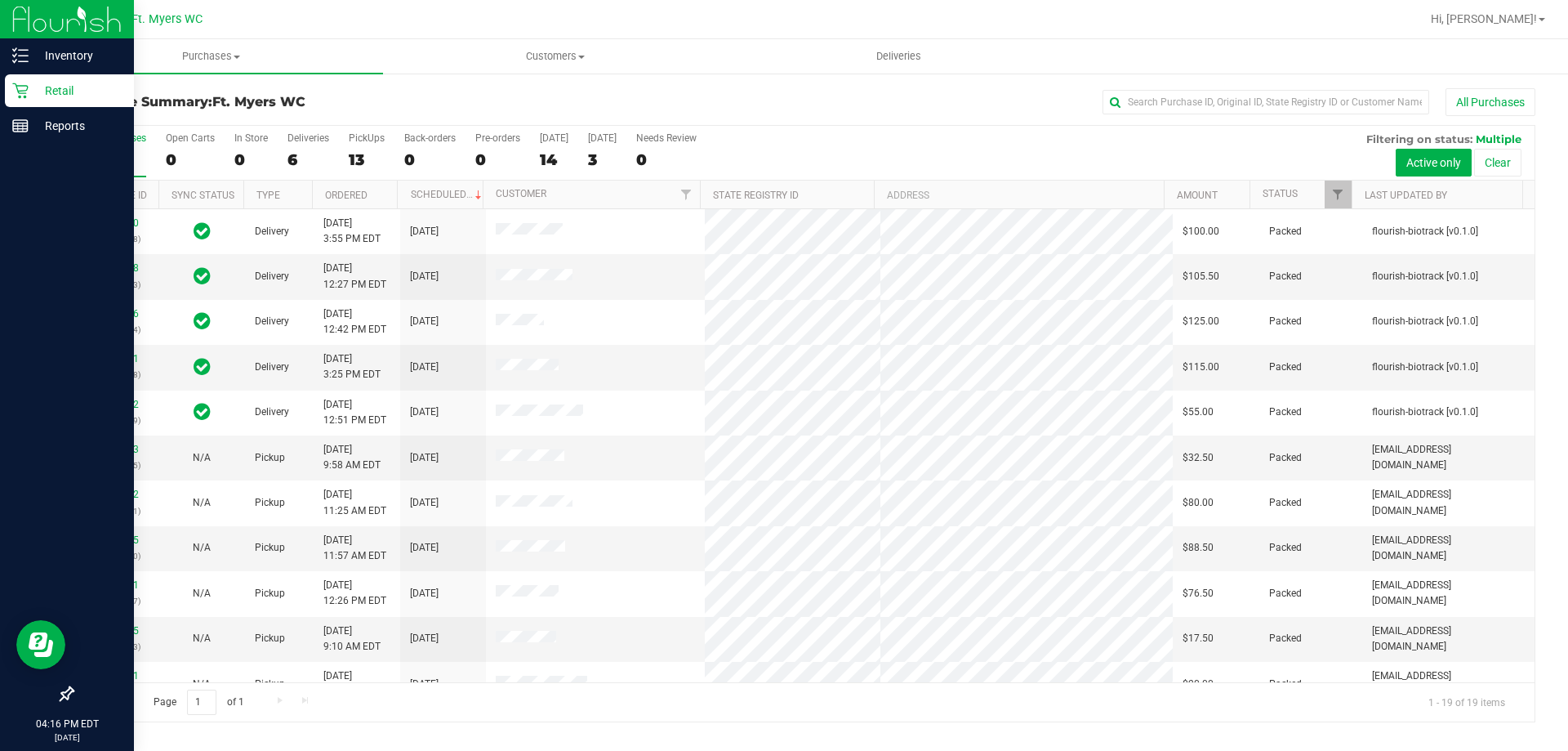
click at [53, 84] on p "Retail" at bounding box center [77, 91] width 98 height 20
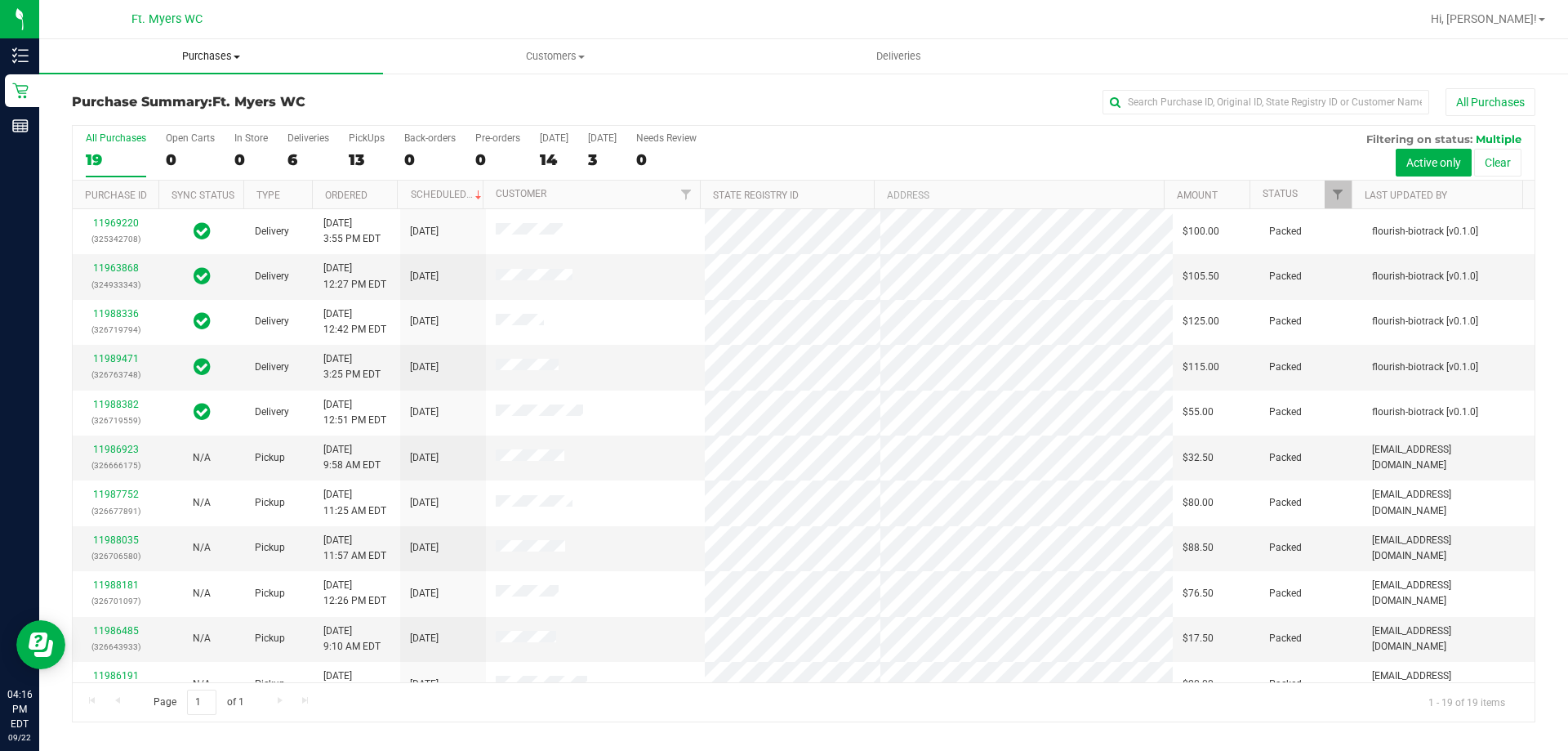
click at [236, 59] on span "Purchases" at bounding box center [211, 56] width 344 height 15
click at [115, 122] on span "Fulfillment" at bounding box center [90, 118] width 101 height 14
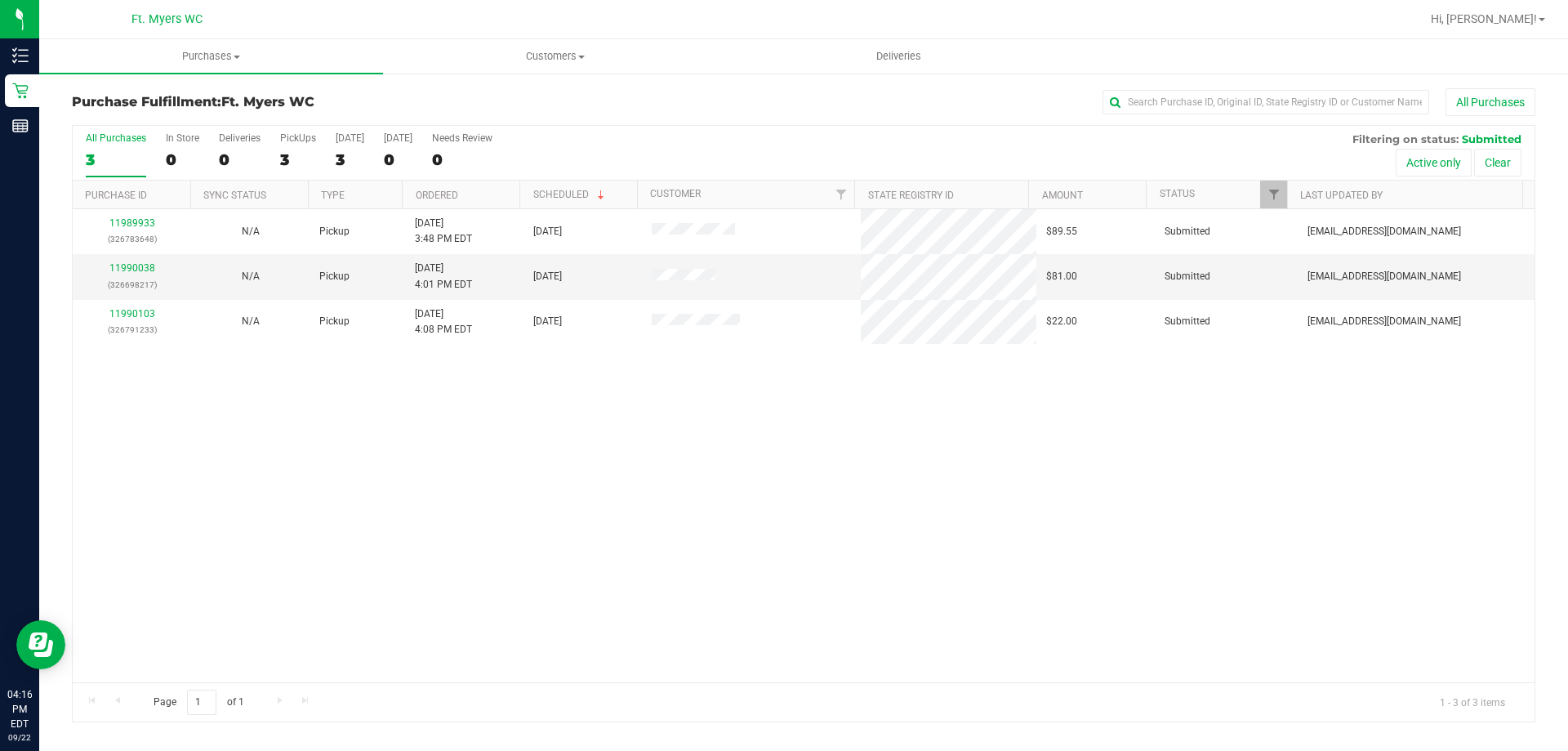
click at [347, 19] on div at bounding box center [856, 19] width 1127 height 32
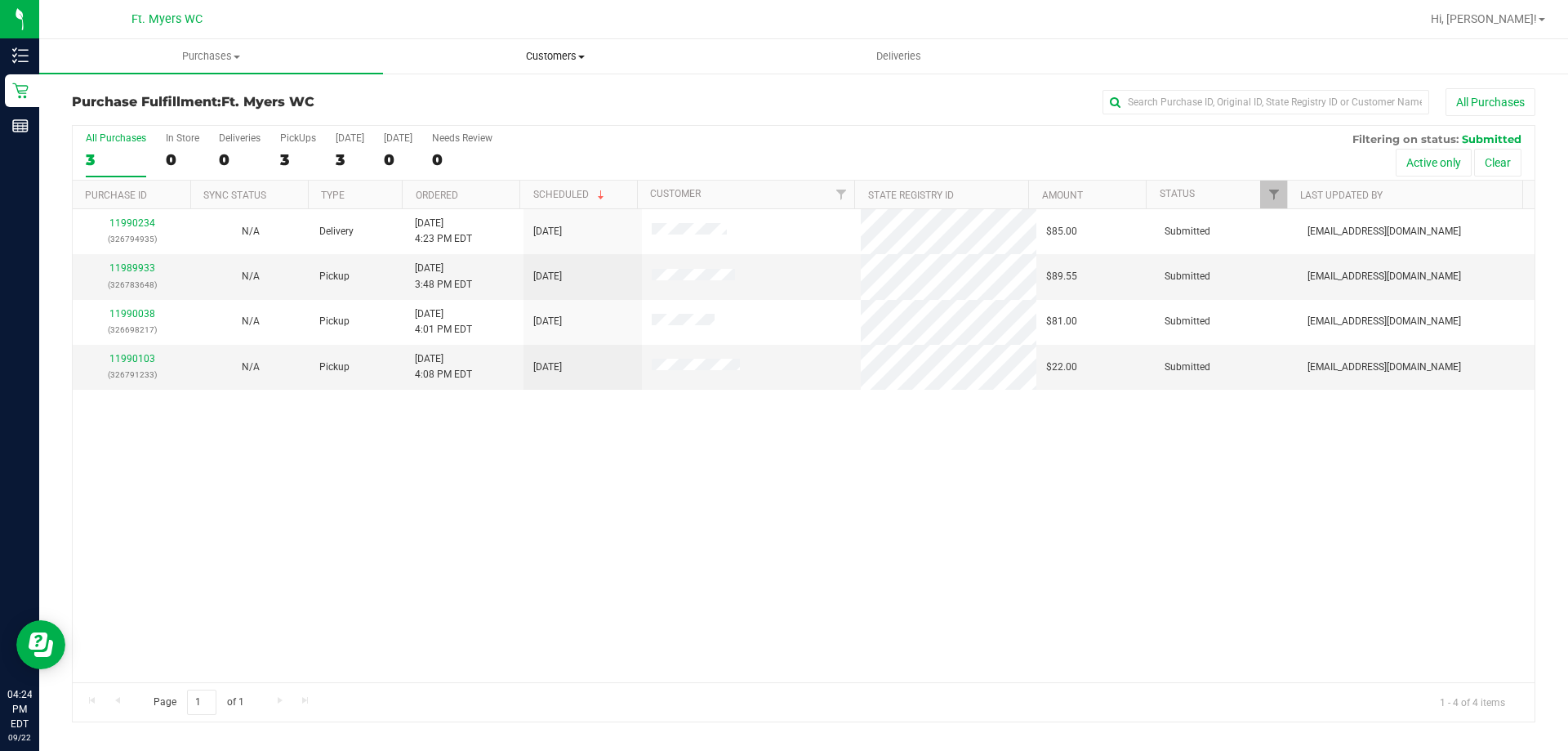
click at [593, 62] on span "Customers" at bounding box center [555, 56] width 342 height 15
click at [499, 92] on span "All customers" at bounding box center [442, 99] width 118 height 14
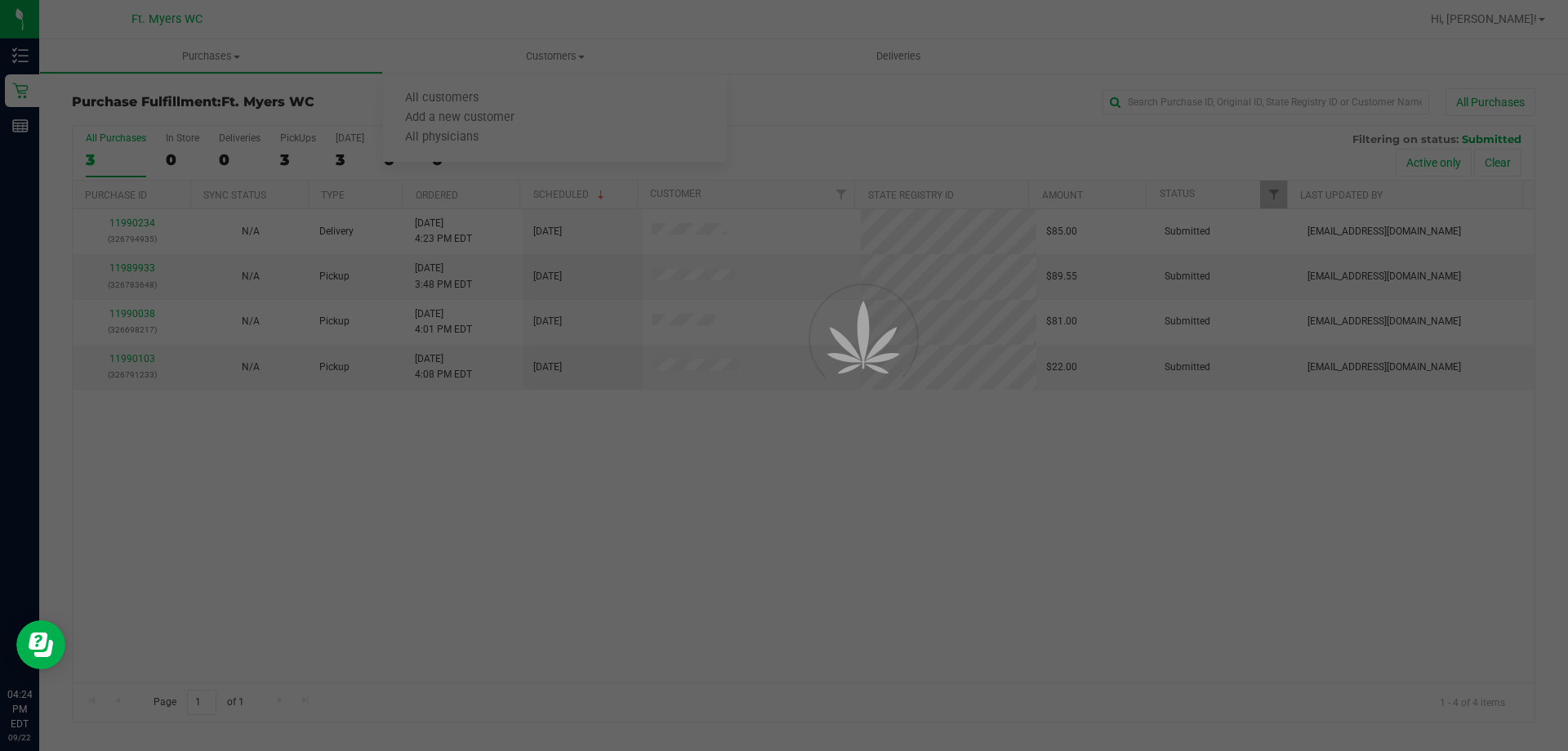
click at [498, 95] on div at bounding box center [784, 376] width 1568 height 751
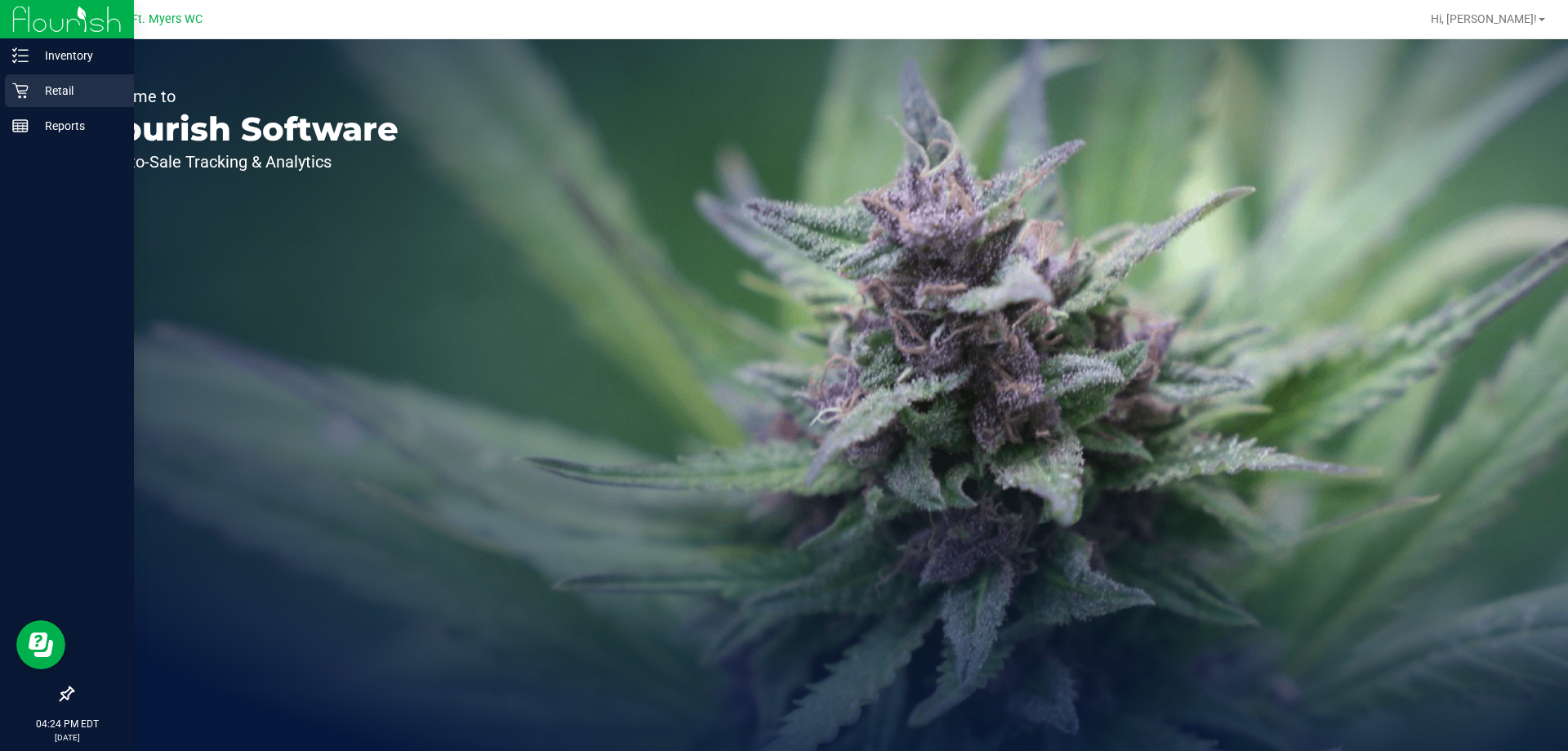
click at [64, 78] on div "Retail" at bounding box center [69, 90] width 129 height 32
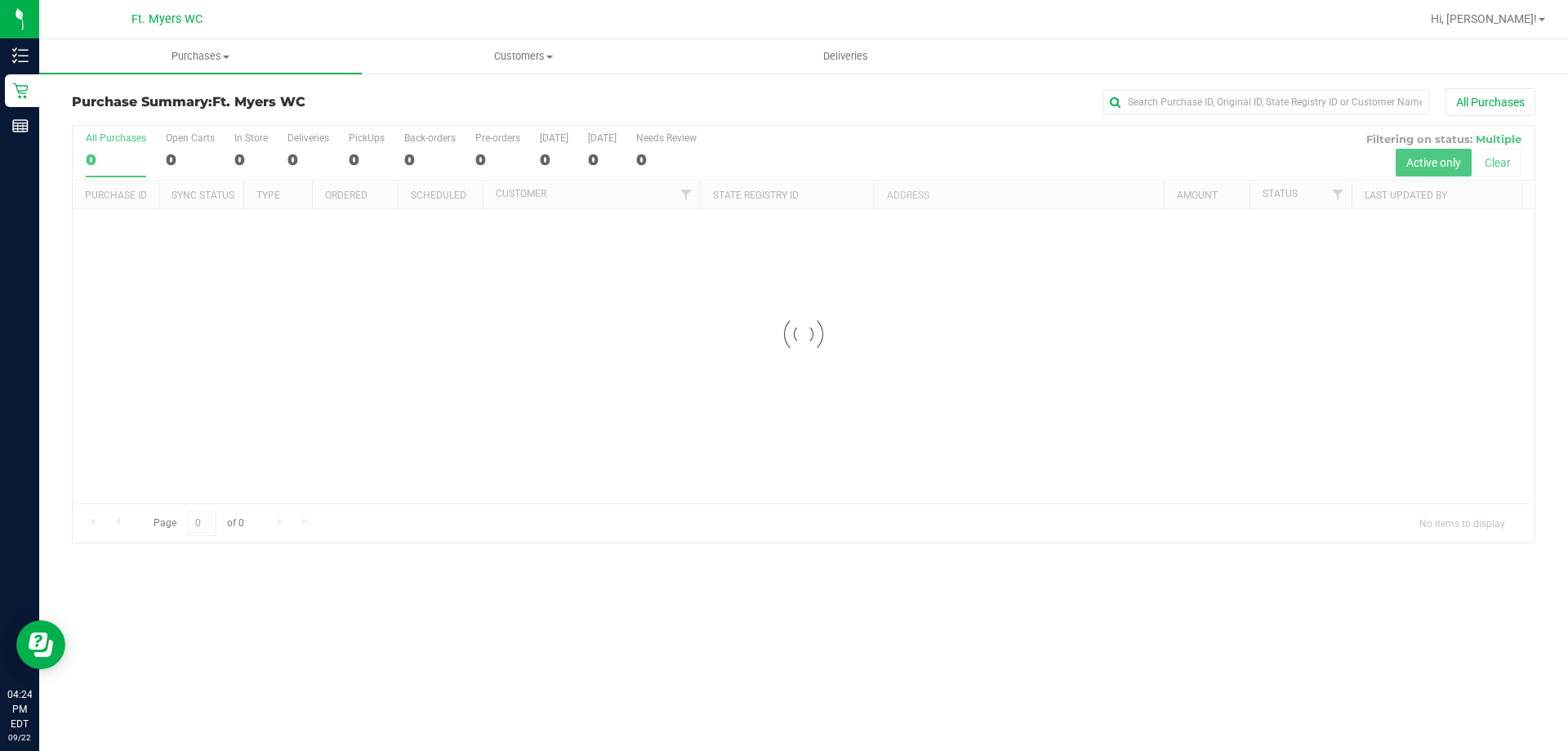
click at [490, 83] on div "Purchase Summary: Ft. [PERSON_NAME] All Purchases Loading... All Purchases 0 Op…" at bounding box center [804, 316] width 1529 height 488
click at [512, 56] on span "Customers" at bounding box center [523, 56] width 321 height 15
click at [472, 95] on span "All customers" at bounding box center [420, 99] width 118 height 14
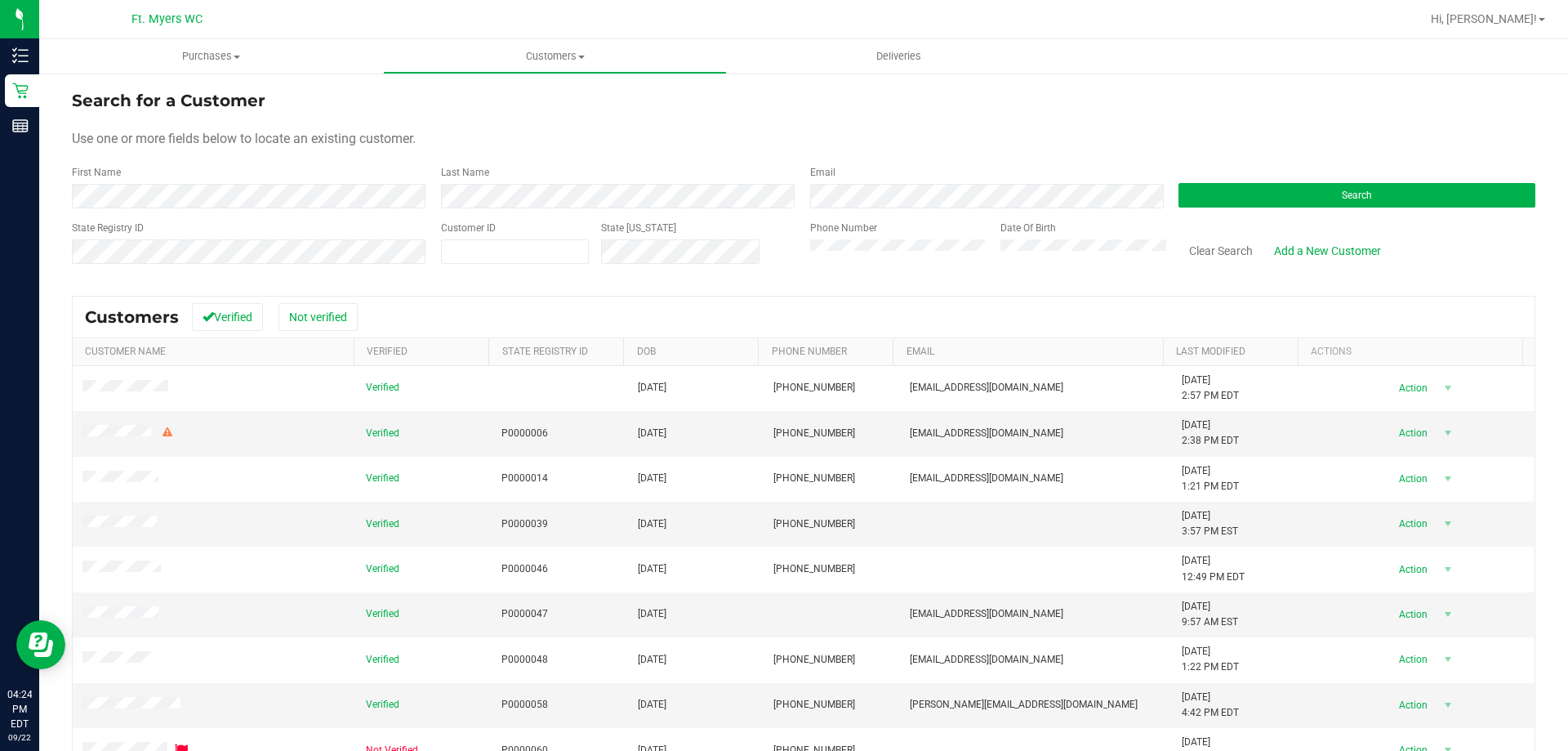
click at [322, 183] on div "First Name" at bounding box center [251, 186] width 357 height 43
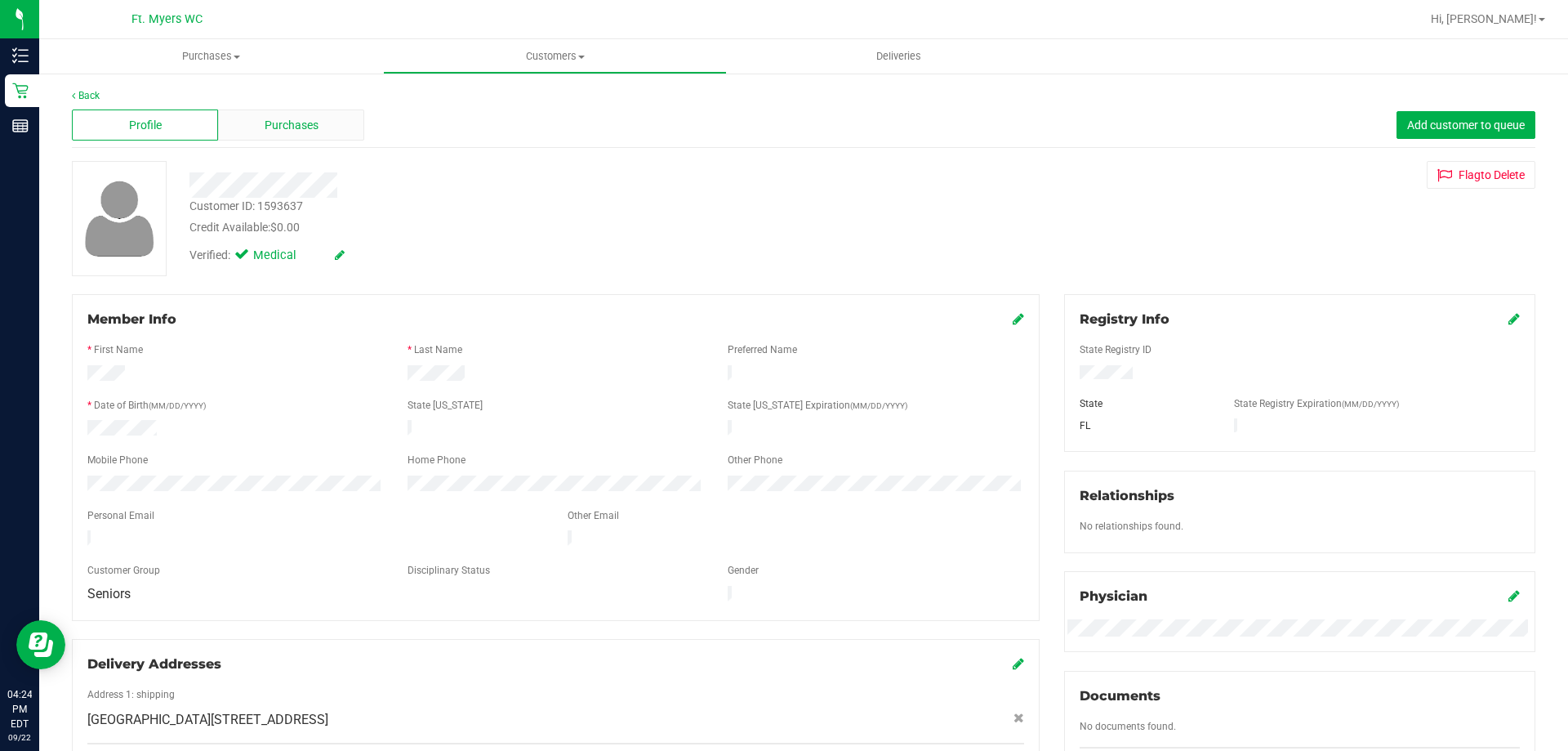
click at [268, 118] on span "Purchases" at bounding box center [291, 126] width 54 height 18
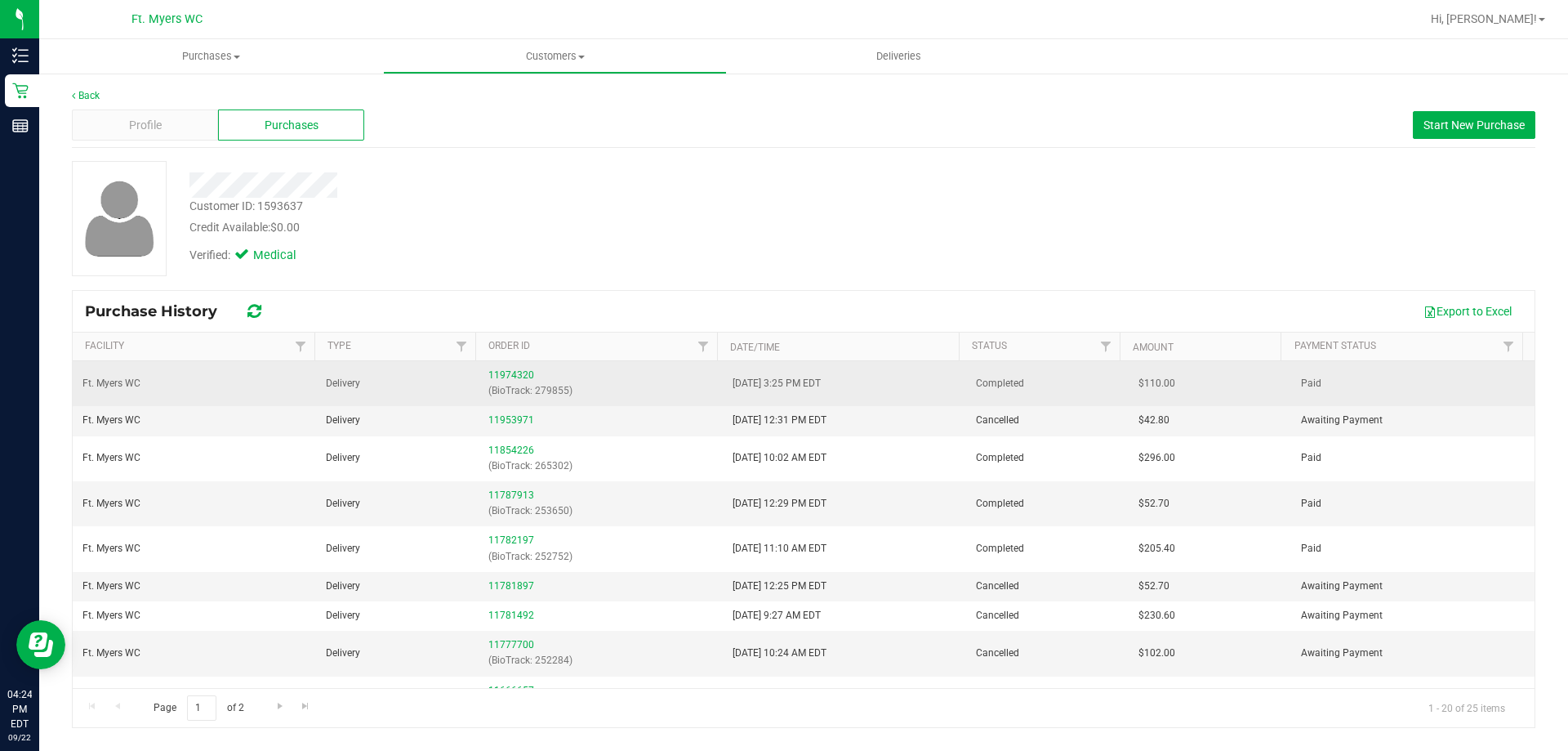
drag, startPoint x: 720, startPoint y: 419, endPoint x: 866, endPoint y: 396, distance: 147.8
click at [866, 396] on tbody "Ft. [PERSON_NAME] Delivery 11974320 (BioTrack: 279855) [DATE] 3:25 PM EDT Compl…" at bounding box center [804, 742] width 1462 height 763
click at [866, 396] on td "[DATE] 3:25 PM EDT" at bounding box center [844, 383] width 244 height 45
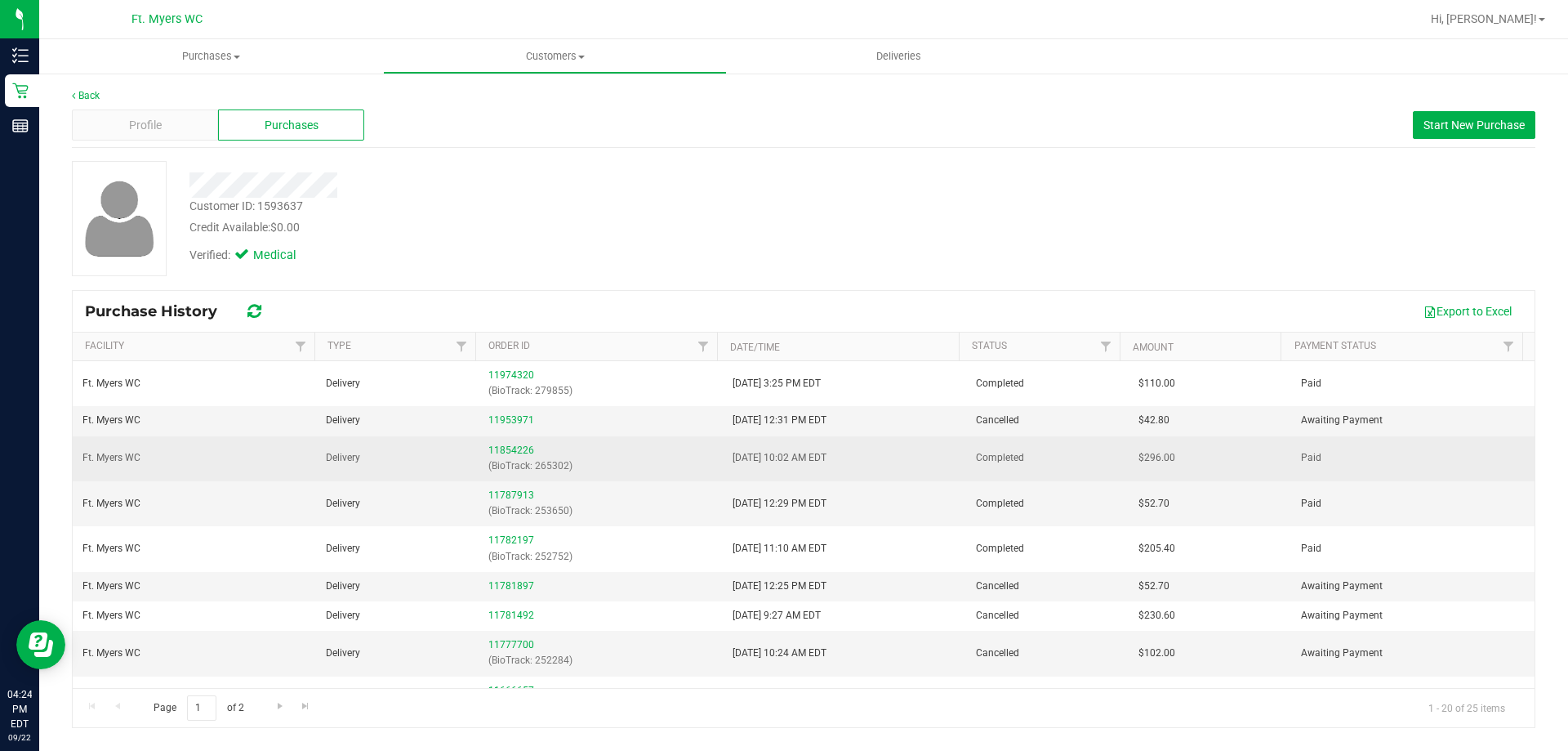
drag, startPoint x: 854, startPoint y: 455, endPoint x: 710, endPoint y: 469, distance: 144.7
click at [711, 469] on tr "Ft. [PERSON_NAME] Delivery 11854226 (BioTrack: 265302) [DATE] 10:02 AM EDT Comp…" at bounding box center [804, 458] width 1462 height 45
click at [710, 469] on td "11854226 (BioTrack: 265302)" at bounding box center [601, 458] width 244 height 45
click at [500, 451] on link "11854226" at bounding box center [511, 451] width 46 height 12
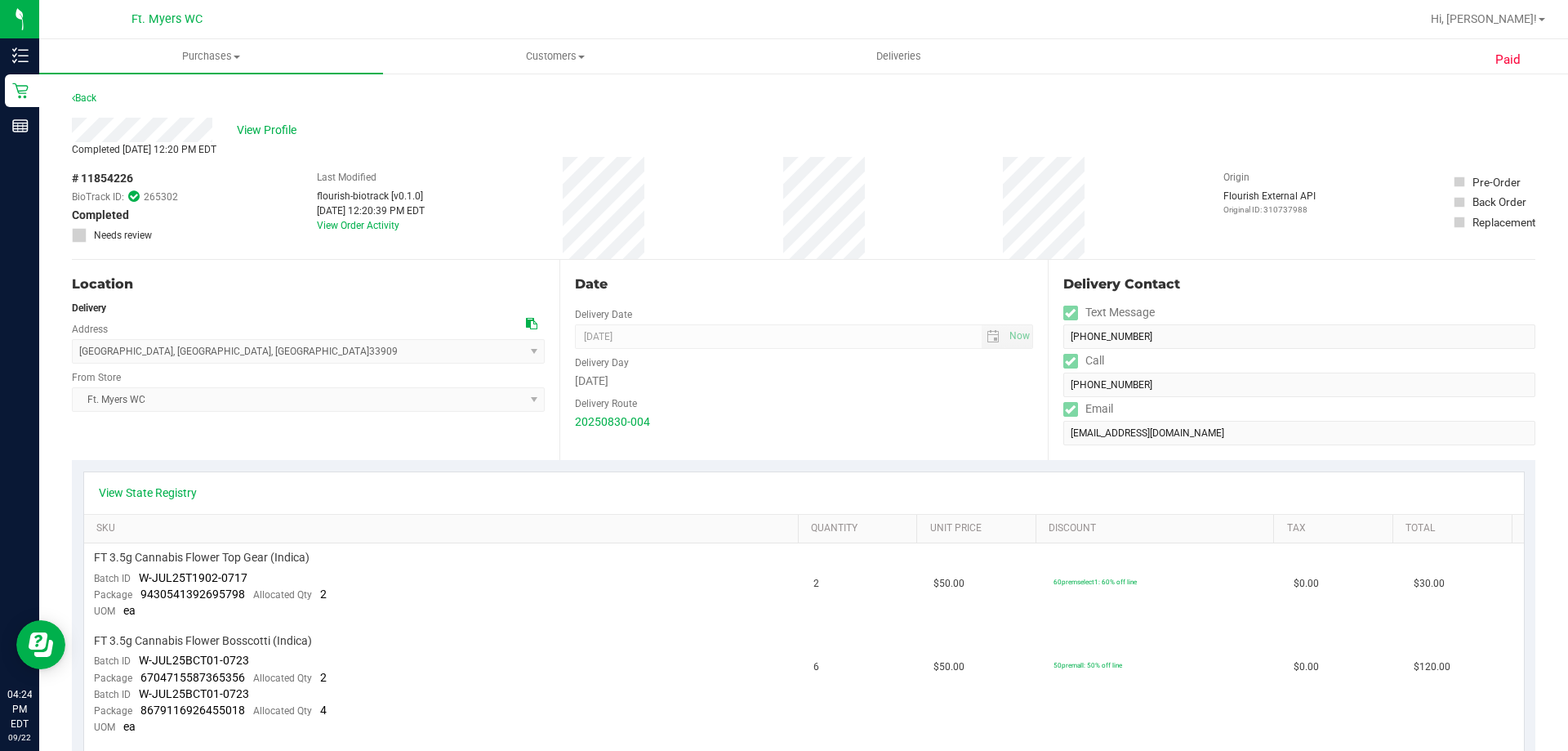
drag, startPoint x: 684, startPoint y: 670, endPoint x: 487, endPoint y: 211, distance: 499.5
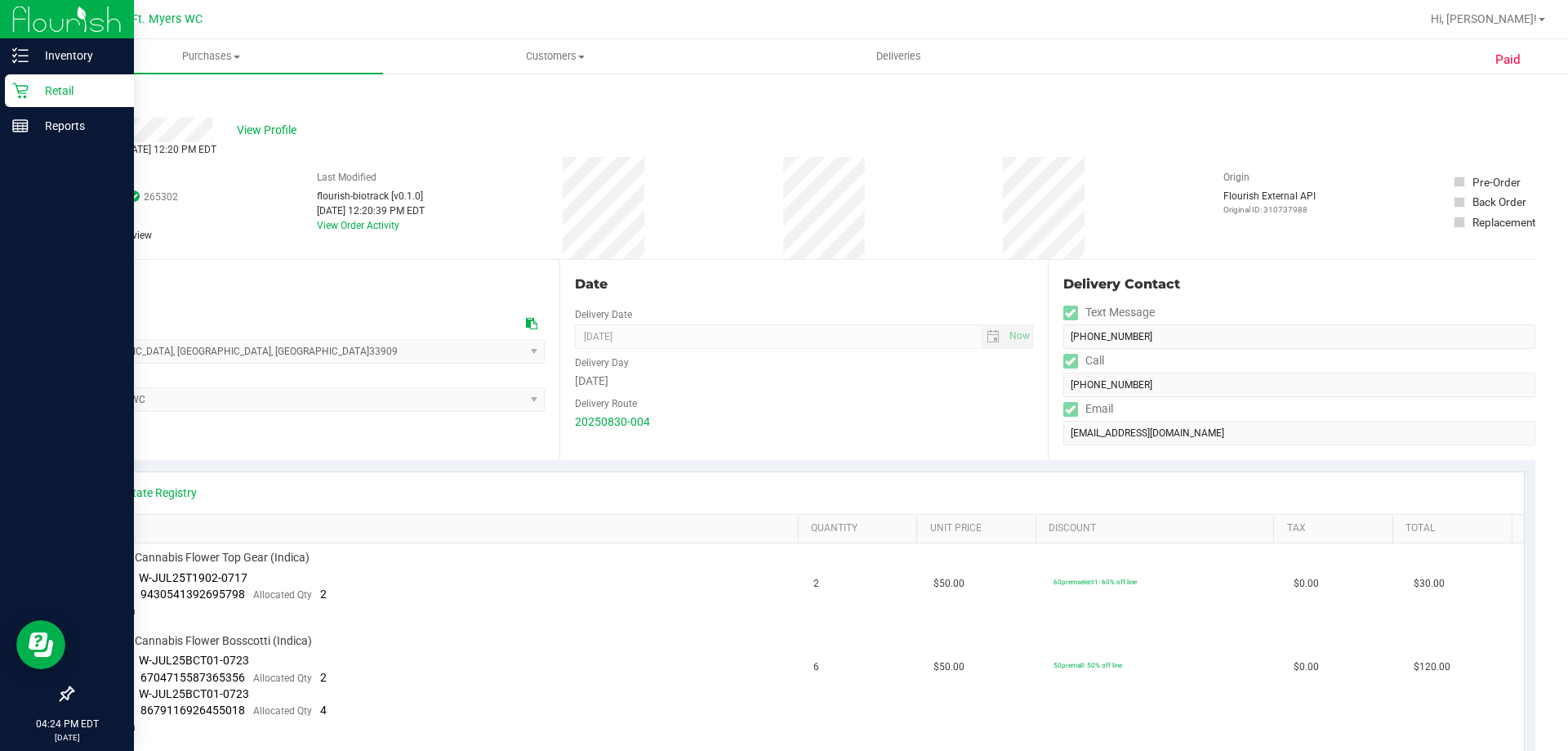
click at [45, 75] on div "Retail" at bounding box center [69, 90] width 129 height 32
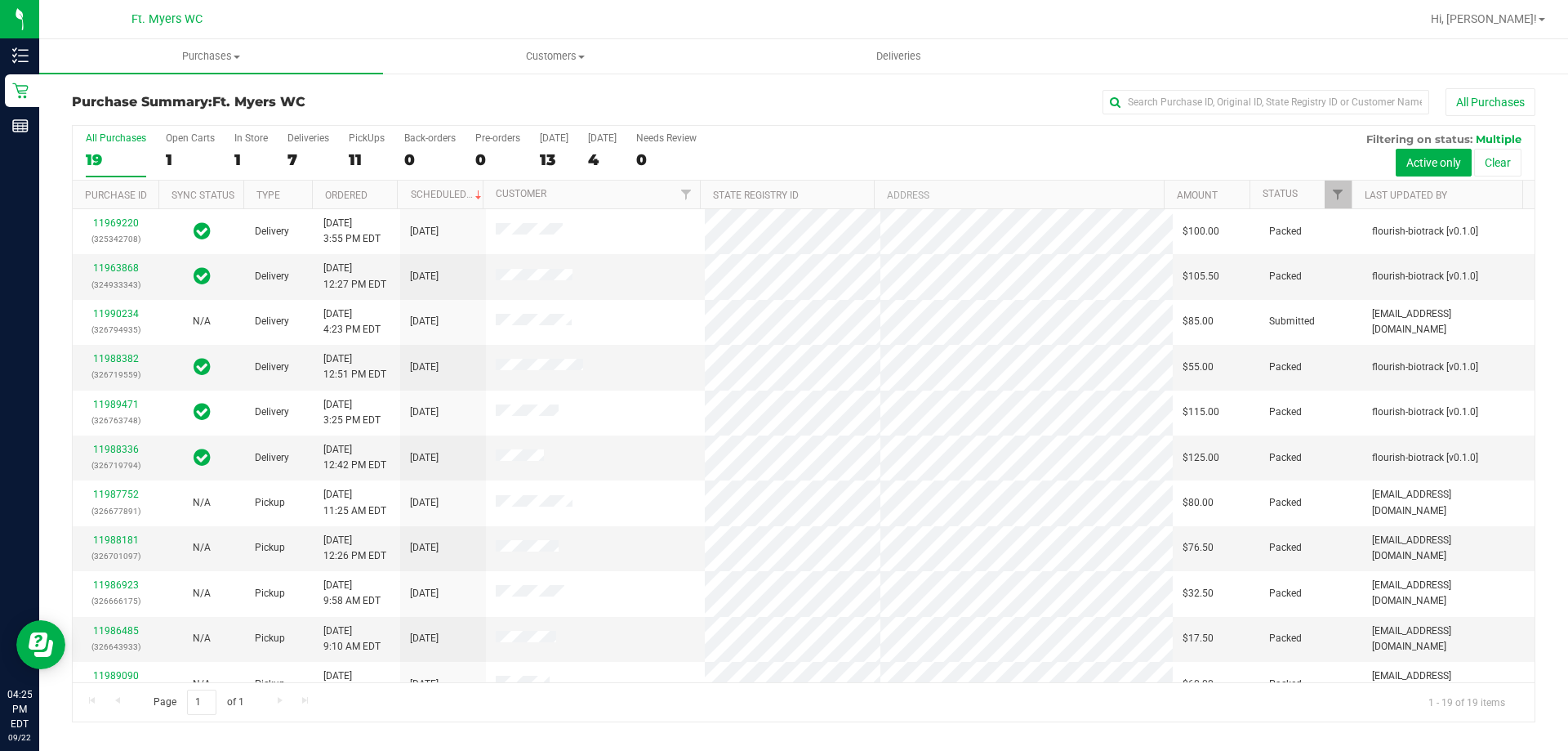
click at [395, 157] on div "All Purchases 19 Open Carts 1 In Store 1 Deliveries 7 PickUps 11 Back-orders 0 …" at bounding box center [804, 153] width 1462 height 55
click at [380, 148] on label "PickUps 11" at bounding box center [367, 155] width 36 height 45
click at [0, 0] on input "PickUps 11" at bounding box center [0, 0] width 0 height 0
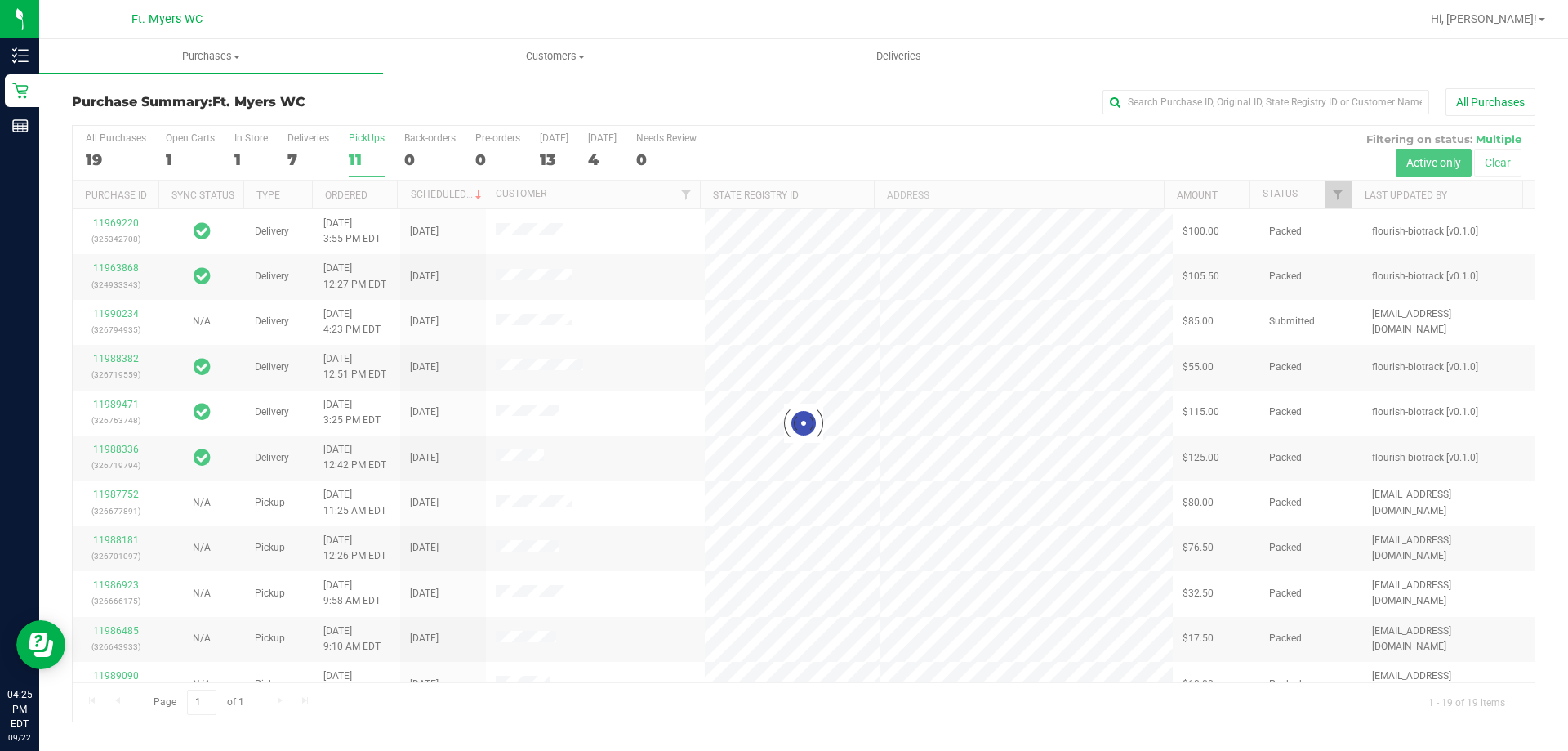
click at [392, 122] on div "Purchase Summary: Ft. [PERSON_NAME] All Purchases" at bounding box center [804, 105] width 1464 height 36
click at [404, 102] on h3 "Purchase Summary: Ft. [PERSON_NAME]" at bounding box center [316, 101] width 488 height 15
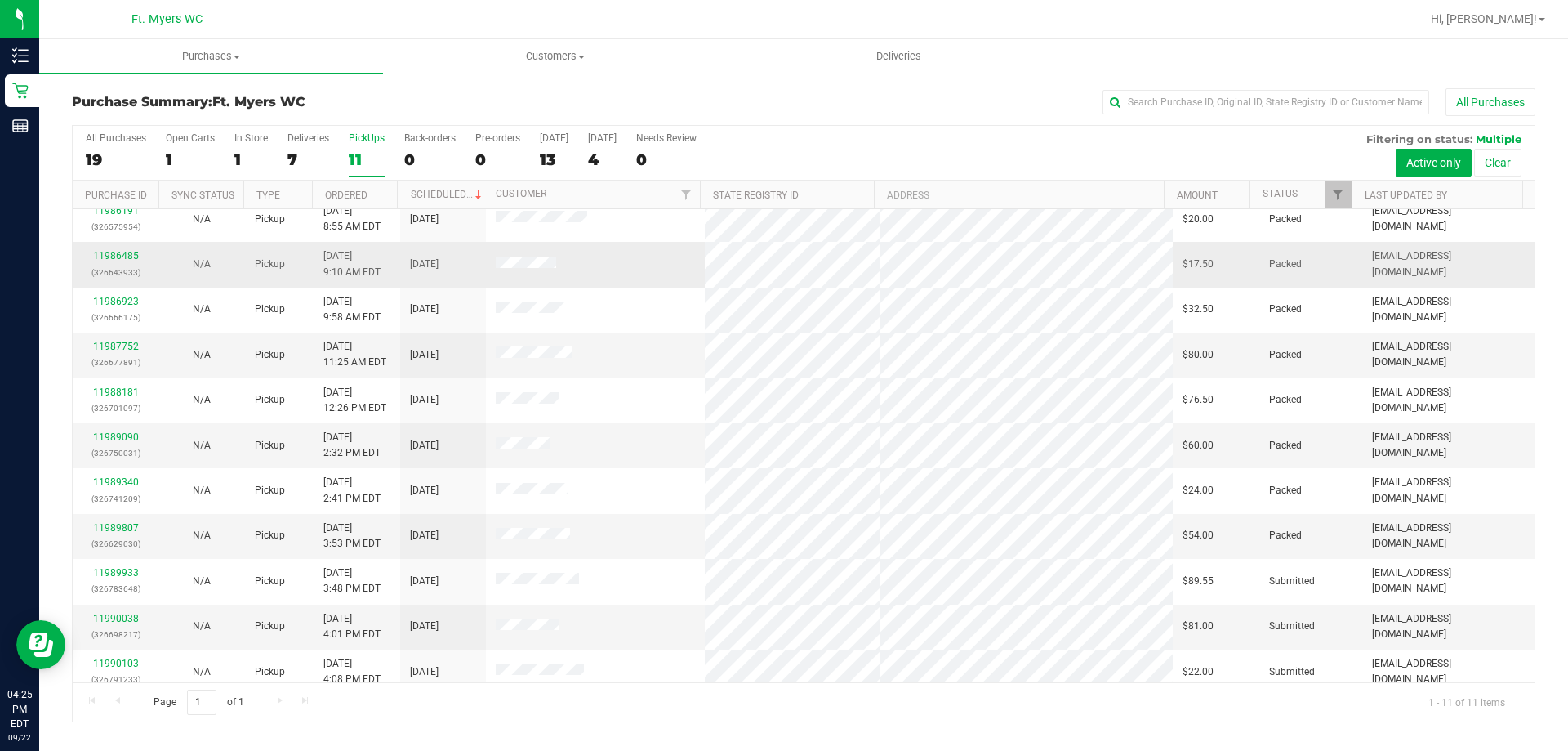
scroll to position [23, 0]
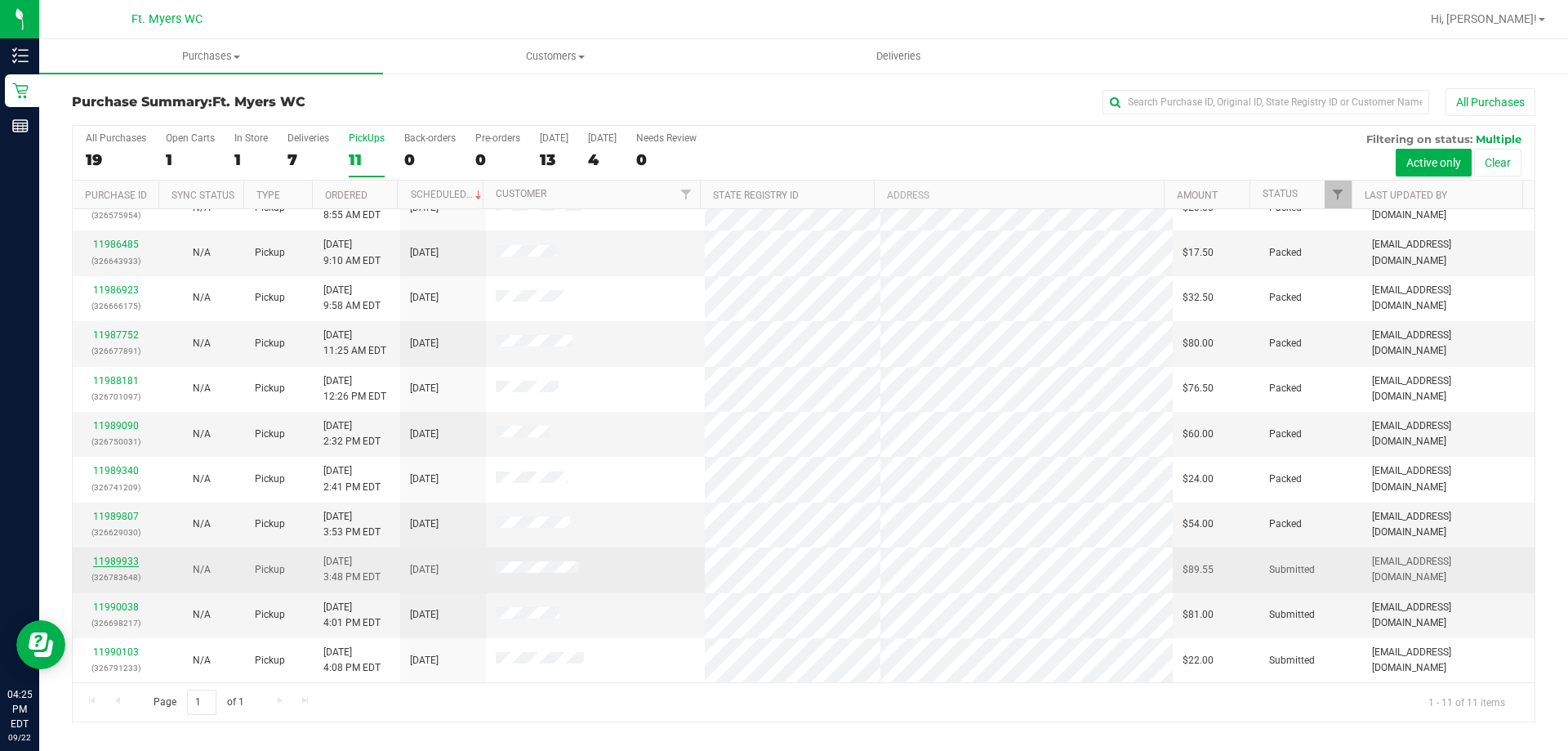
click at [126, 559] on link "11989933" at bounding box center [115, 561] width 46 height 12
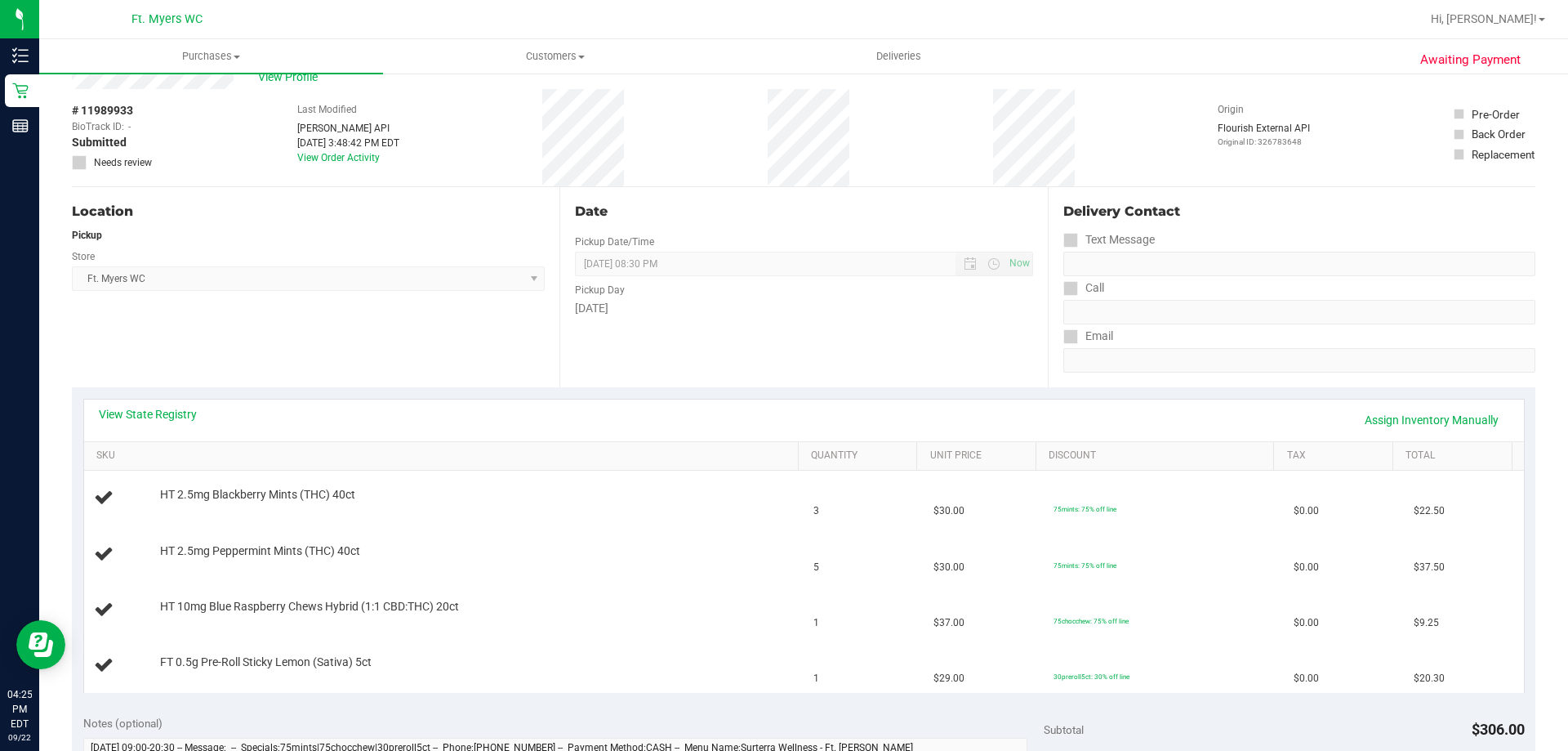
scroll to position [82, 0]
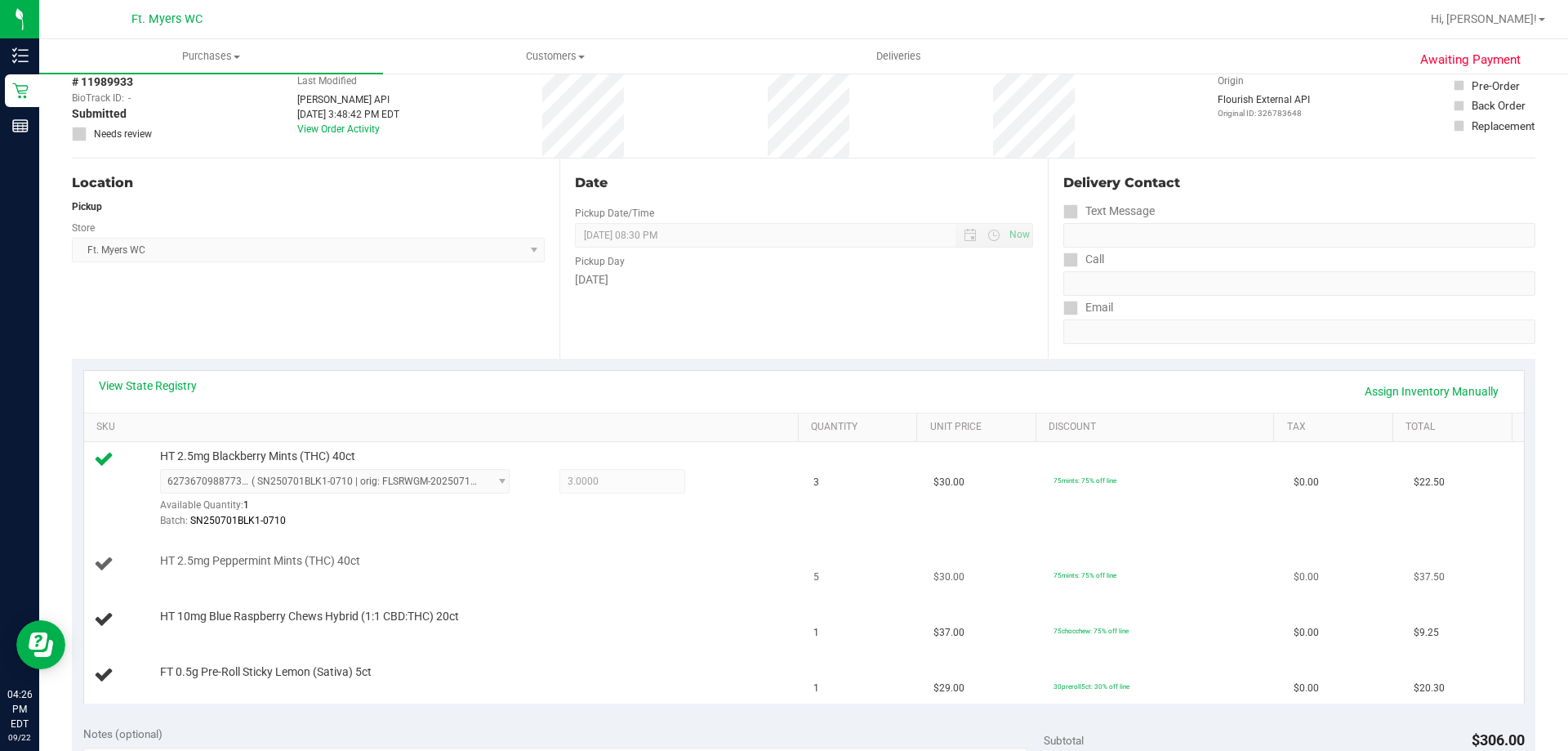
click at [575, 555] on div "HT 2.5mg Peppermint Mints (THC) 40ct" at bounding box center [471, 561] width 639 height 17
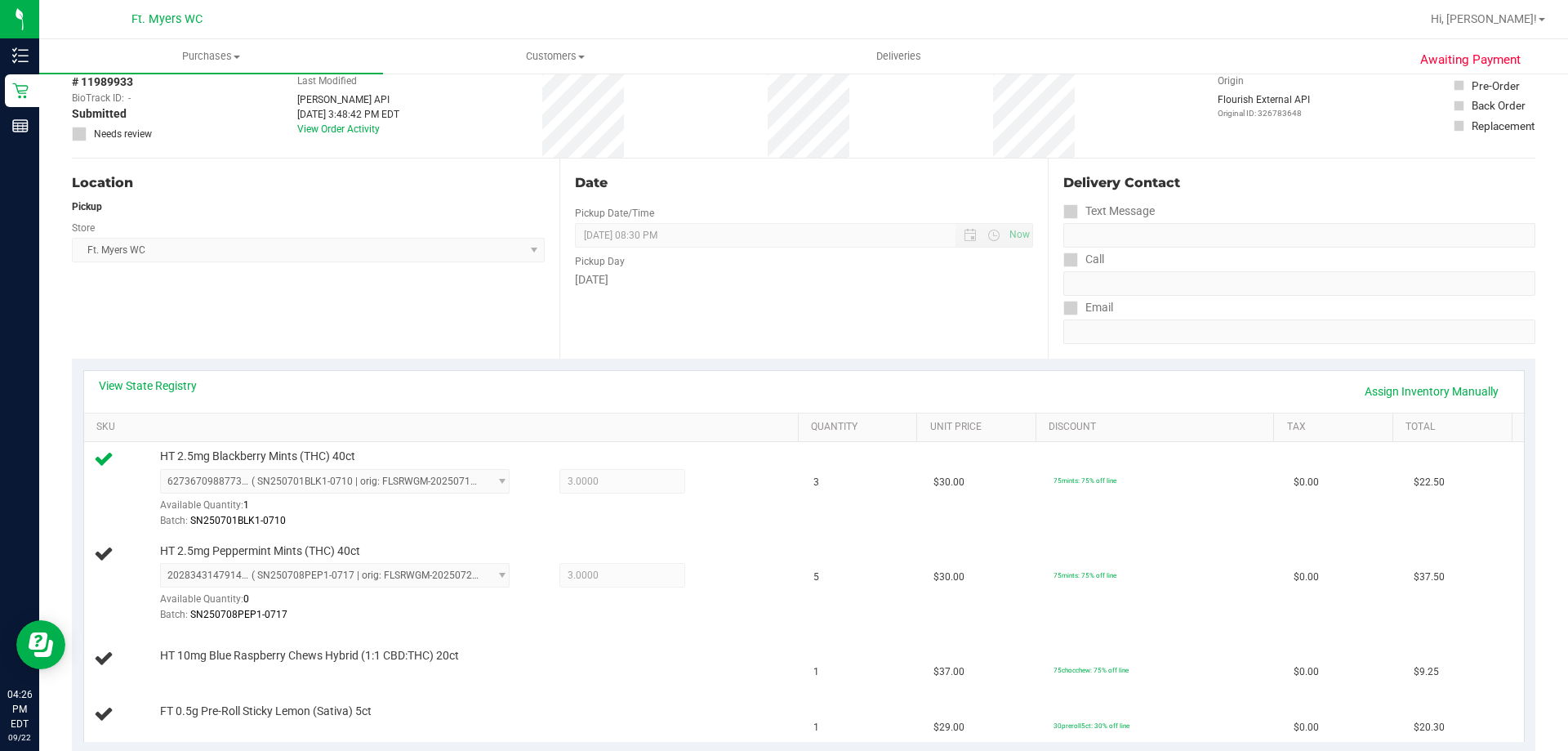
click at [575, 555] on div "HT 2.5mg Peppermint Mints (THC) 40ct 2028343147914336 ( SN250708PEP1-0717 | ori…" at bounding box center [471, 583] width 639 height 81
drag, startPoint x: 378, startPoint y: 545, endPoint x: 155, endPoint y: 545, distance: 223.0
click at [155, 545] on div "HT 2.5mg Peppermint Mints (THC) 40ct 2028343147914336 ( SN250708PEP1-0717 | ori…" at bounding box center [471, 583] width 639 height 81
copy span "HT 2.5mg Peppermint Mints (THC) 40ct"
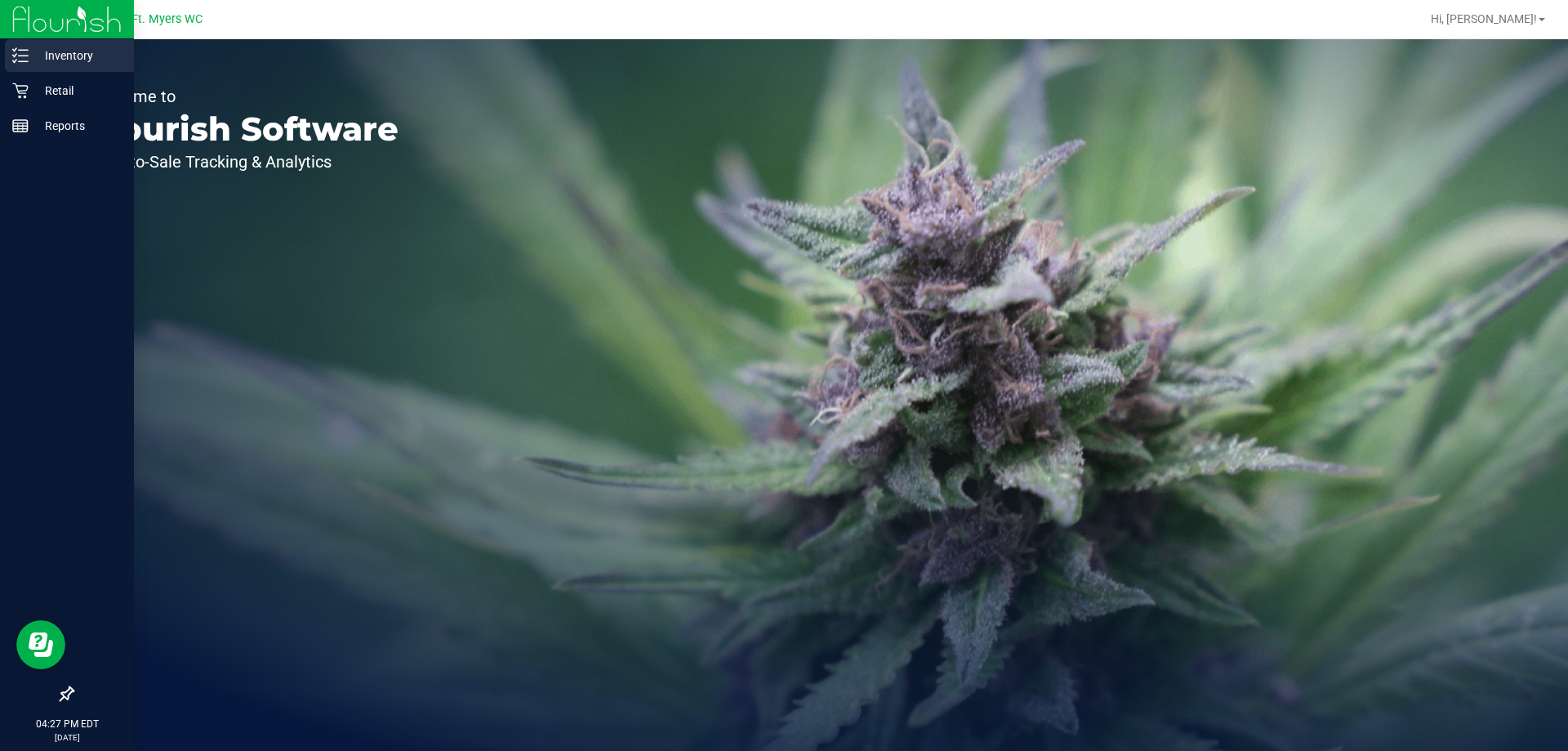
click at [38, 40] on div "Inventory" at bounding box center [69, 55] width 129 height 32
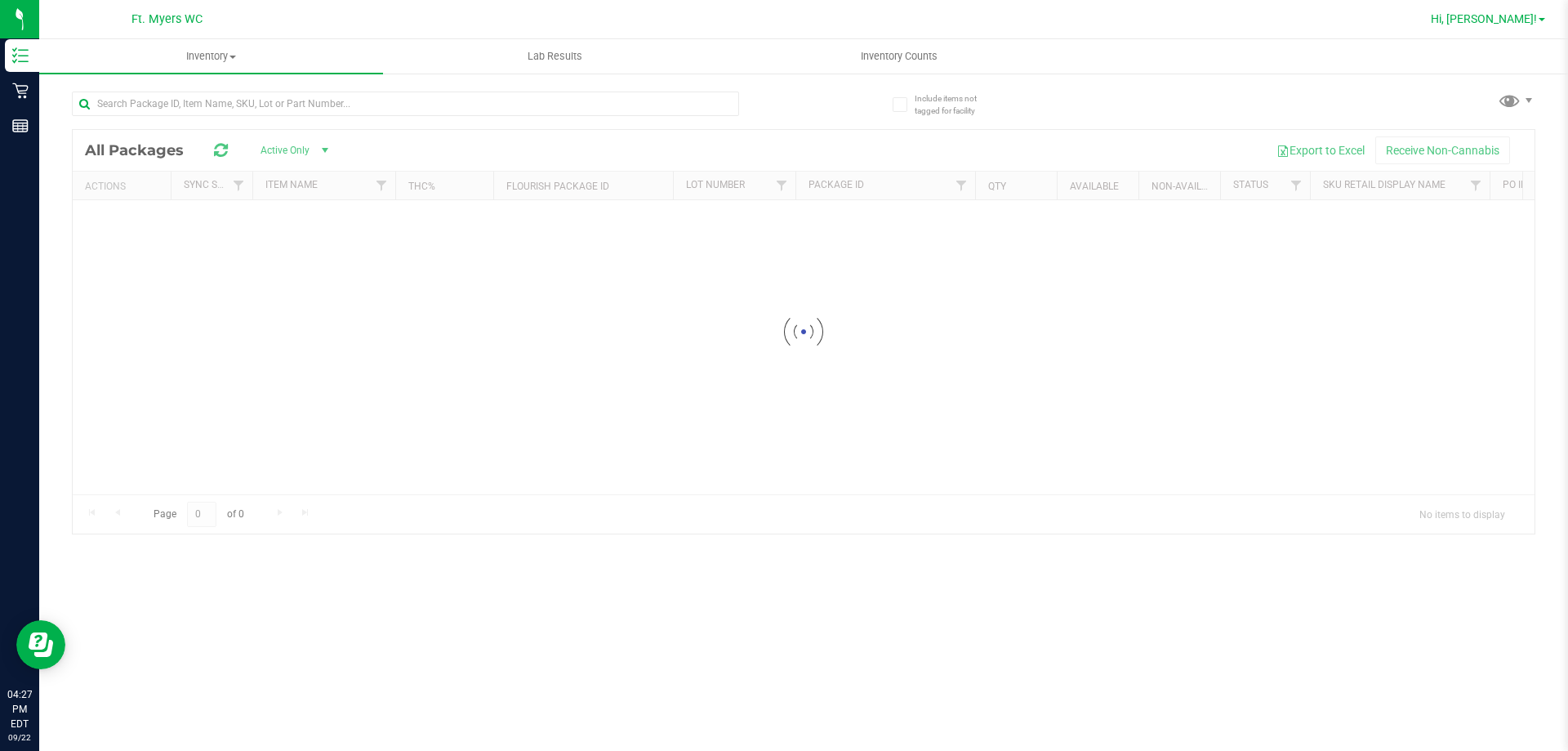
click at [1518, 18] on span "Hi, [PERSON_NAME]!" at bounding box center [1483, 19] width 106 height 13
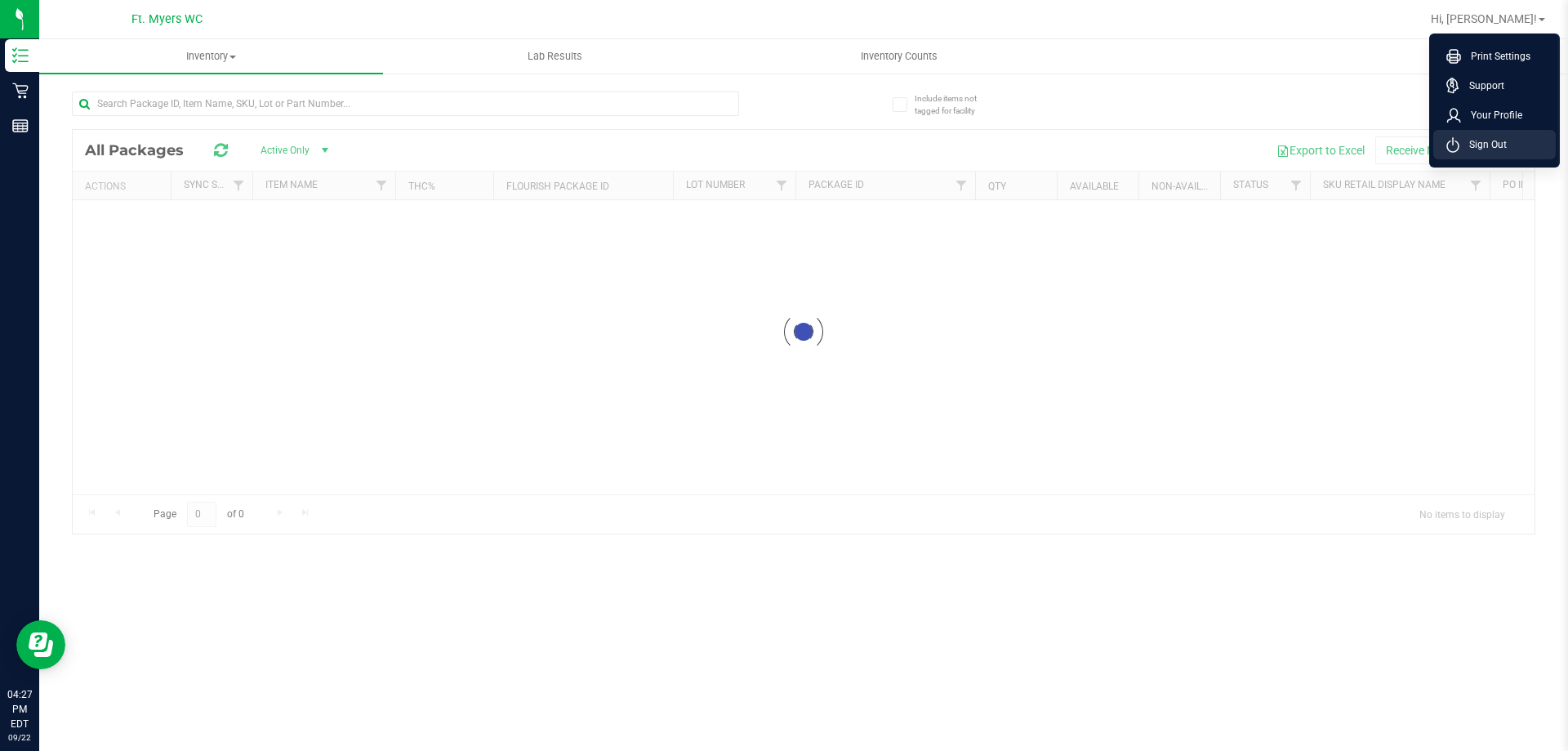
click at [1472, 149] on span "Sign Out" at bounding box center [1482, 144] width 48 height 17
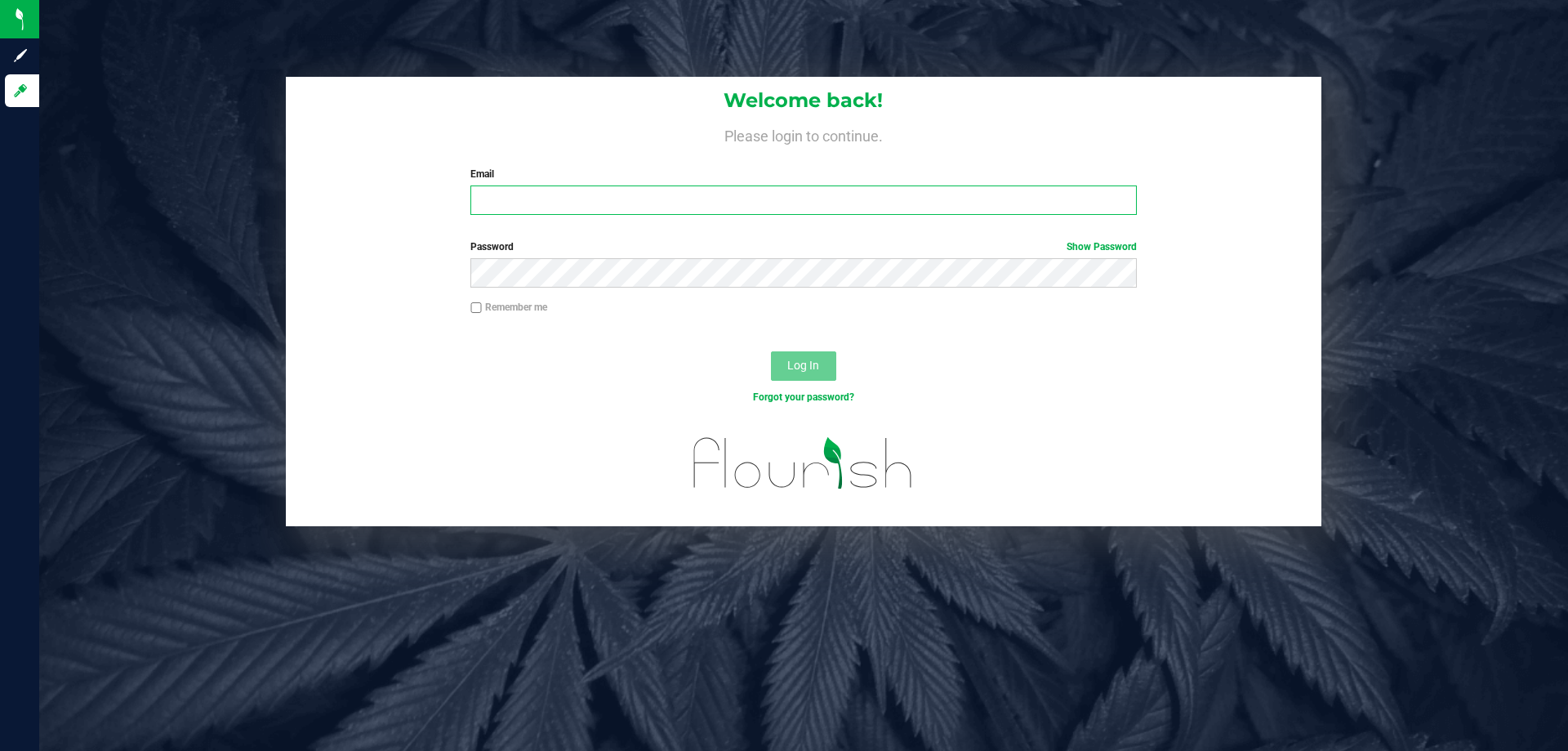
click at [754, 188] on input "Email" at bounding box center [803, 200] width 665 height 29
type input "t"
type input "randrews@livepaRALLEL.COM"
click at [770, 351] on button "Log In" at bounding box center [803, 366] width 65 height 29
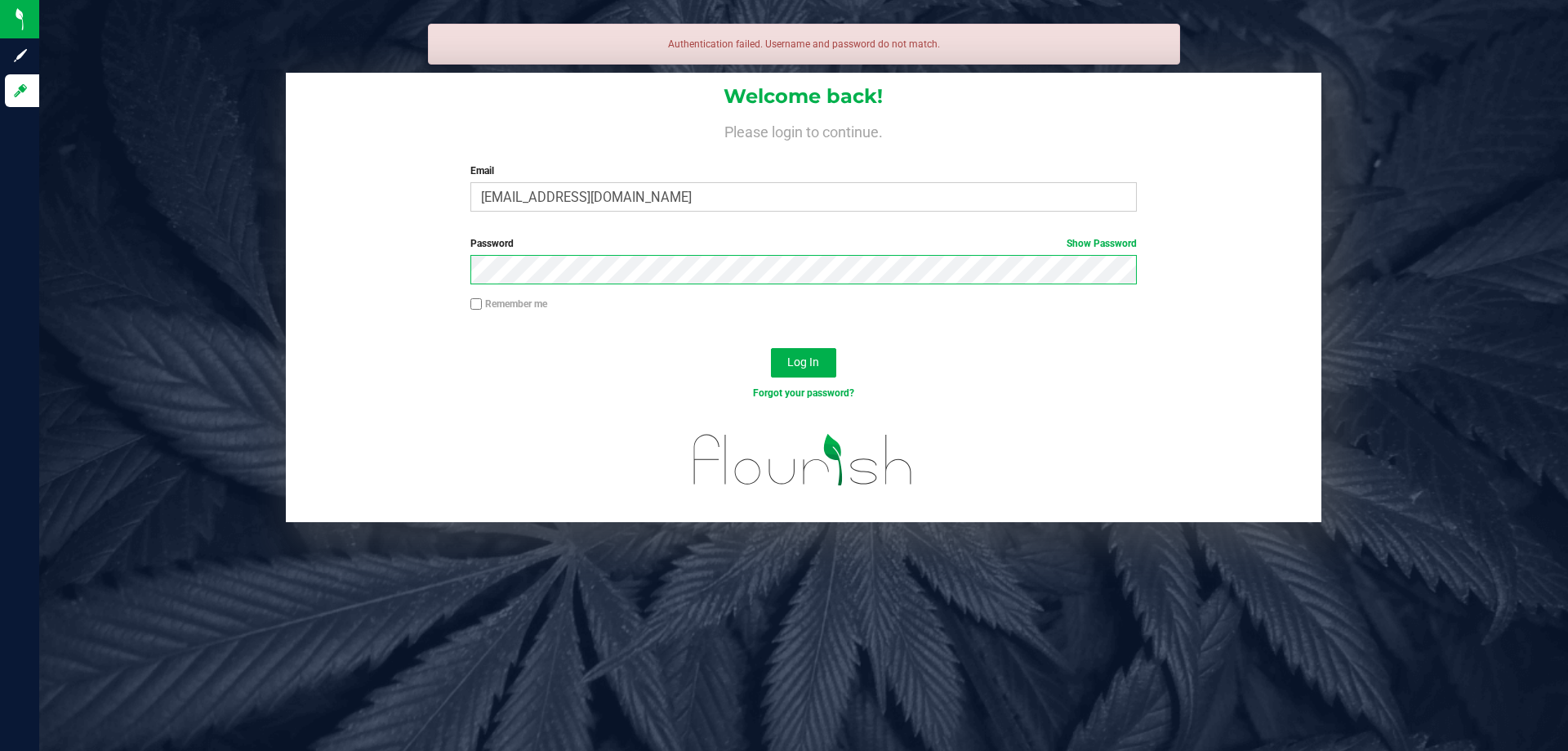
click at [770, 348] on button "Log In" at bounding box center [803, 363] width 65 height 29
